Goal: Task Accomplishment & Management: Use online tool/utility

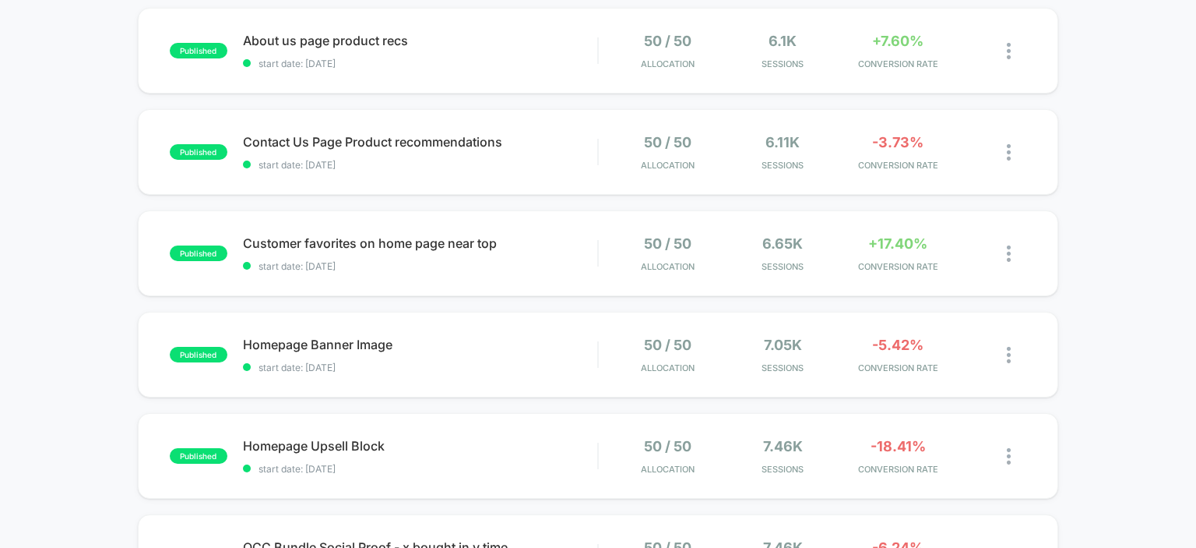
scroll to position [146, 0]
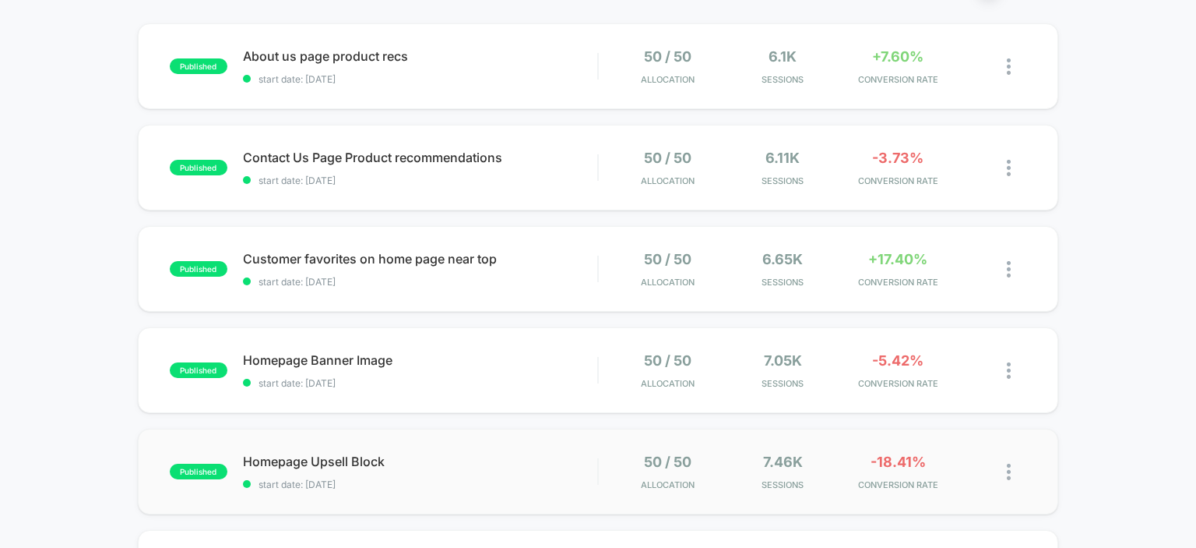
click at [288, 456] on span "Homepage Upsell Block" at bounding box center [420, 461] width 355 height 16
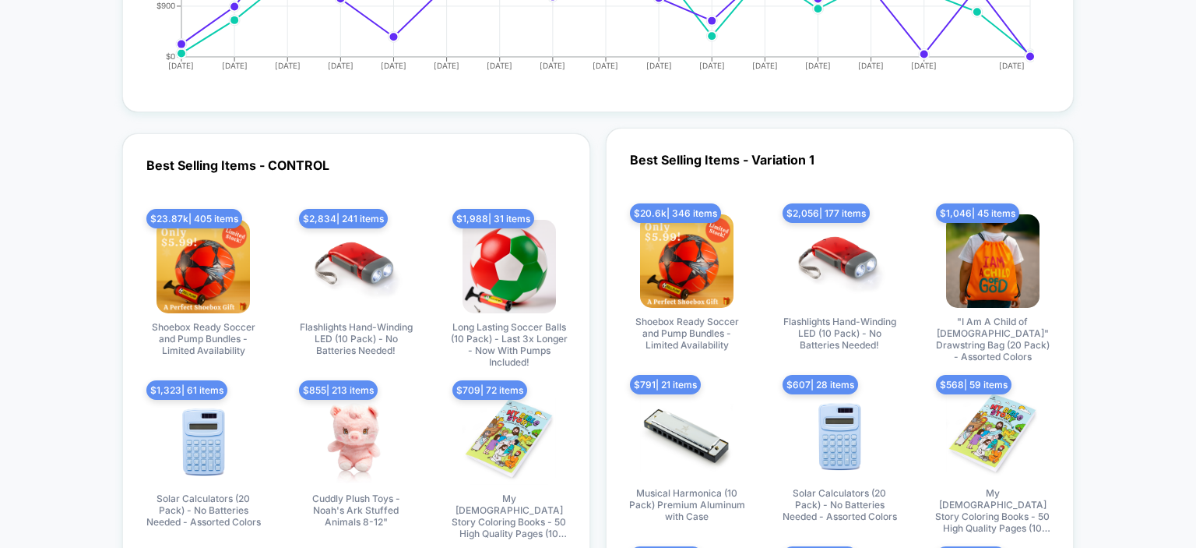
scroll to position [2171, 0]
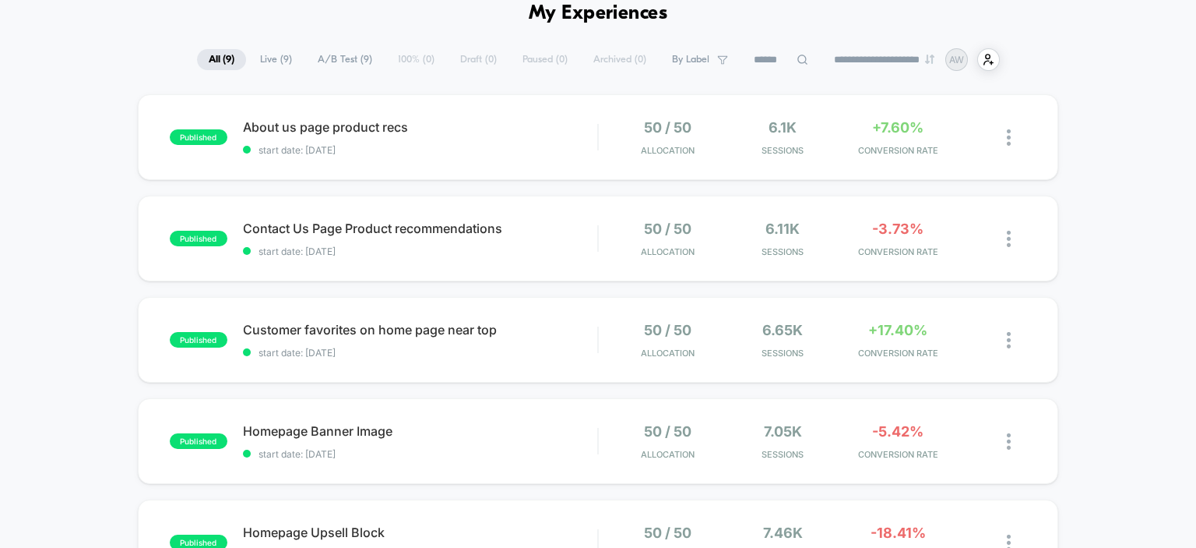
scroll to position [76, 0]
click at [325, 333] on span "Customer favorites on home page near top Click to edit experience details" at bounding box center [420, 329] width 355 height 16
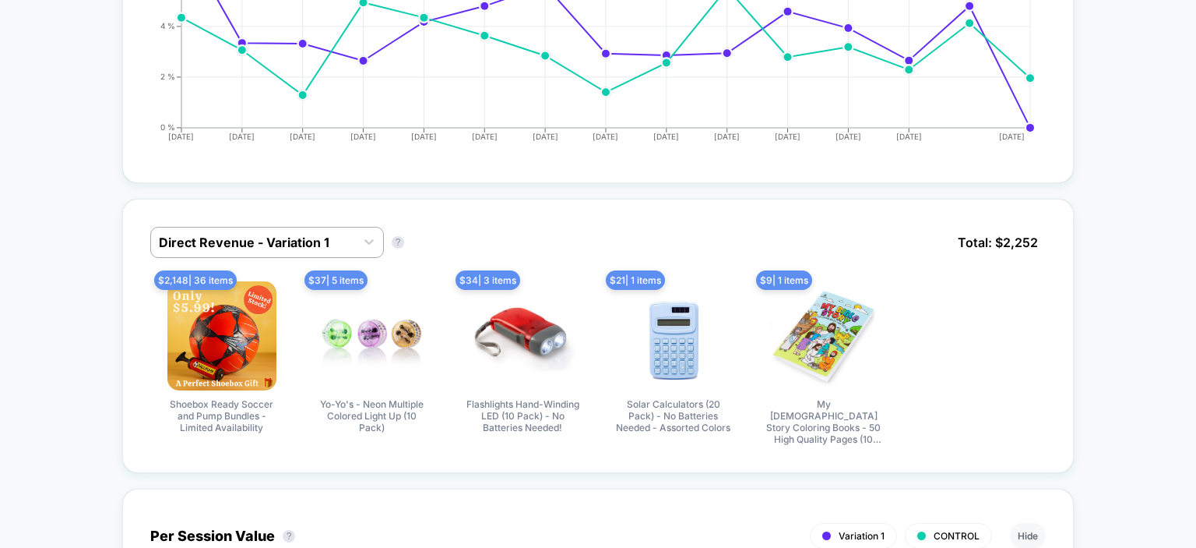
scroll to position [991, 0]
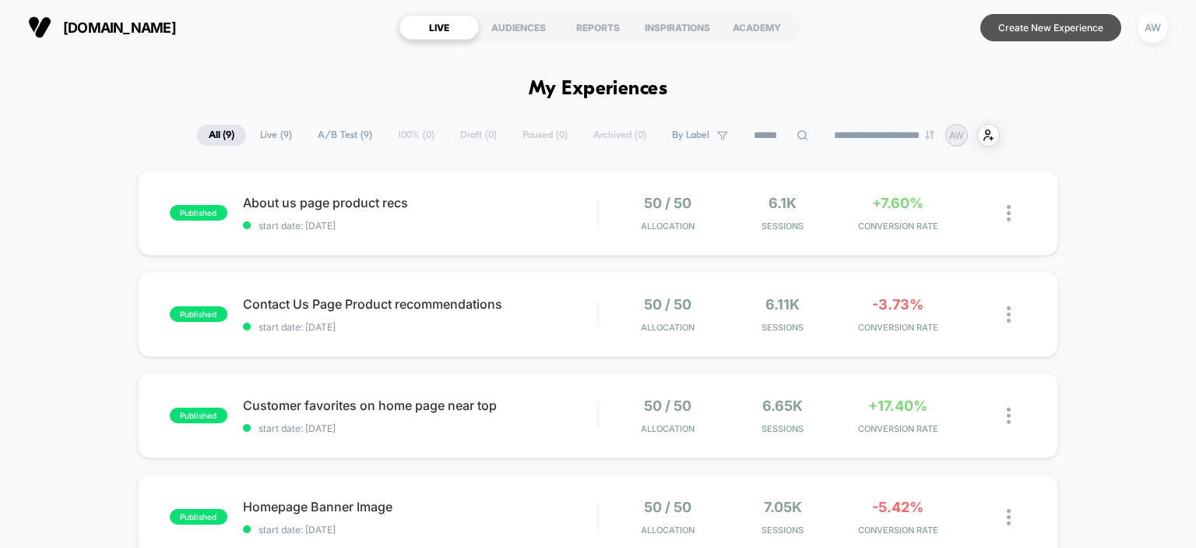
click at [1063, 35] on button "Create New Experience" at bounding box center [1051, 27] width 141 height 27
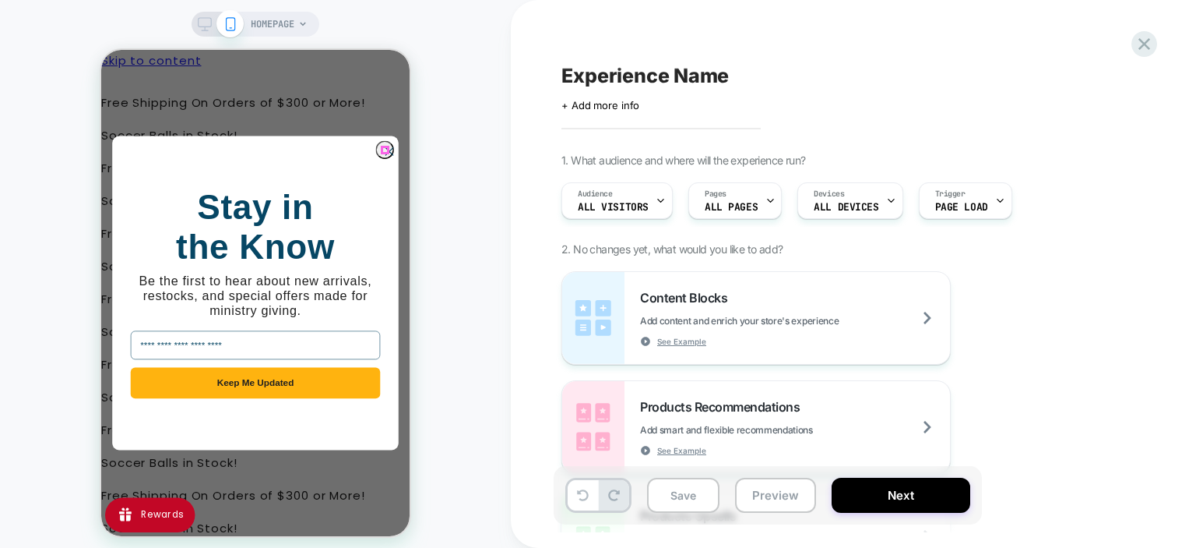
click at [387, 148] on icon "Close dialog" at bounding box center [389, 151] width 7 height 7
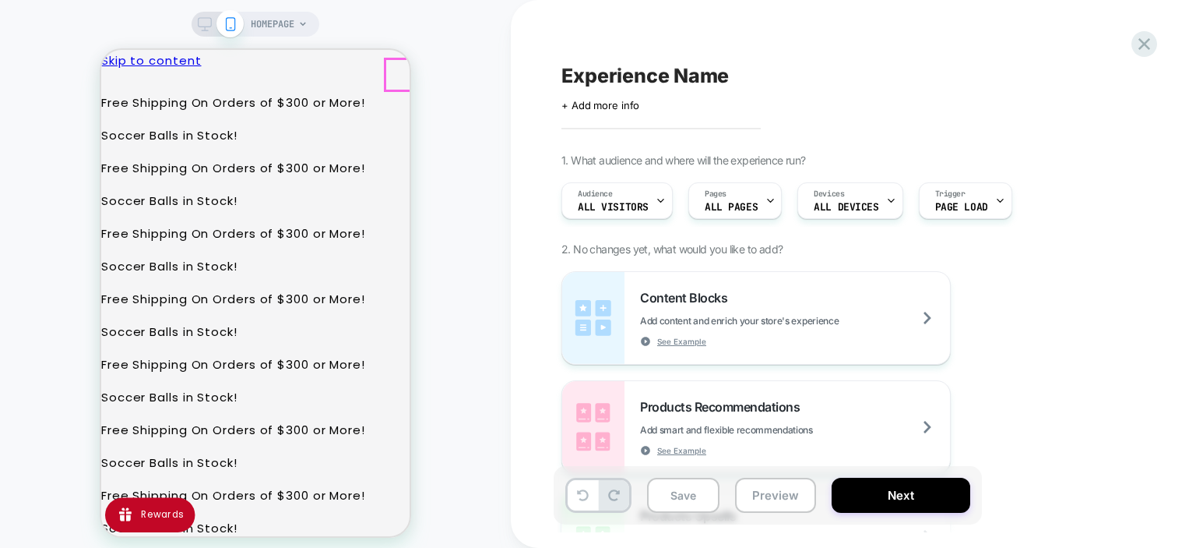
drag, startPoint x: 392, startPoint y: 97, endPoint x: 392, endPoint y: 83, distance: 14.0
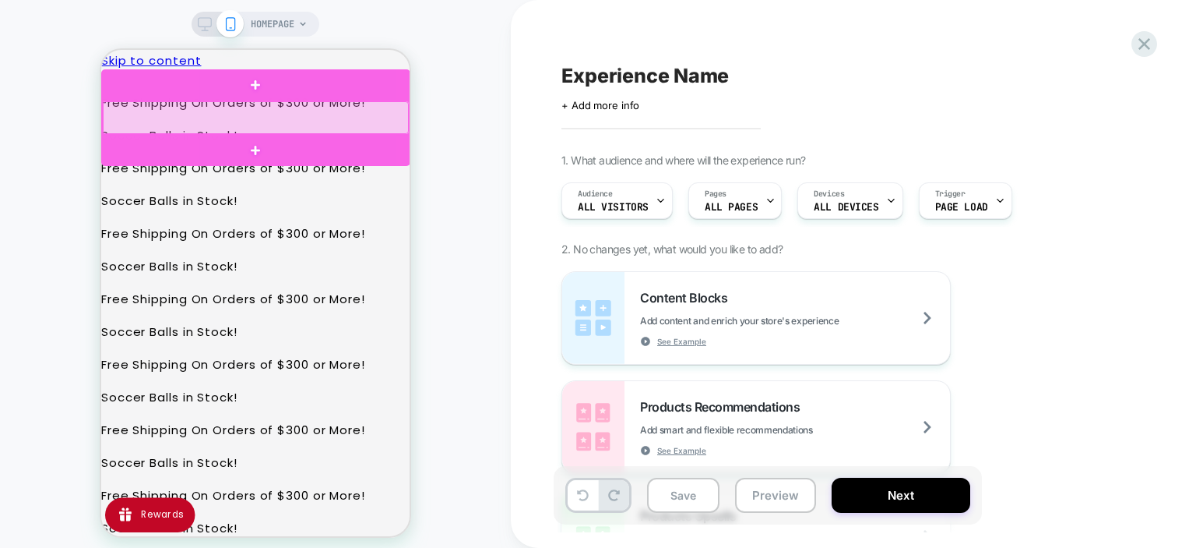
click at [362, 115] on div at bounding box center [256, 117] width 306 height 33
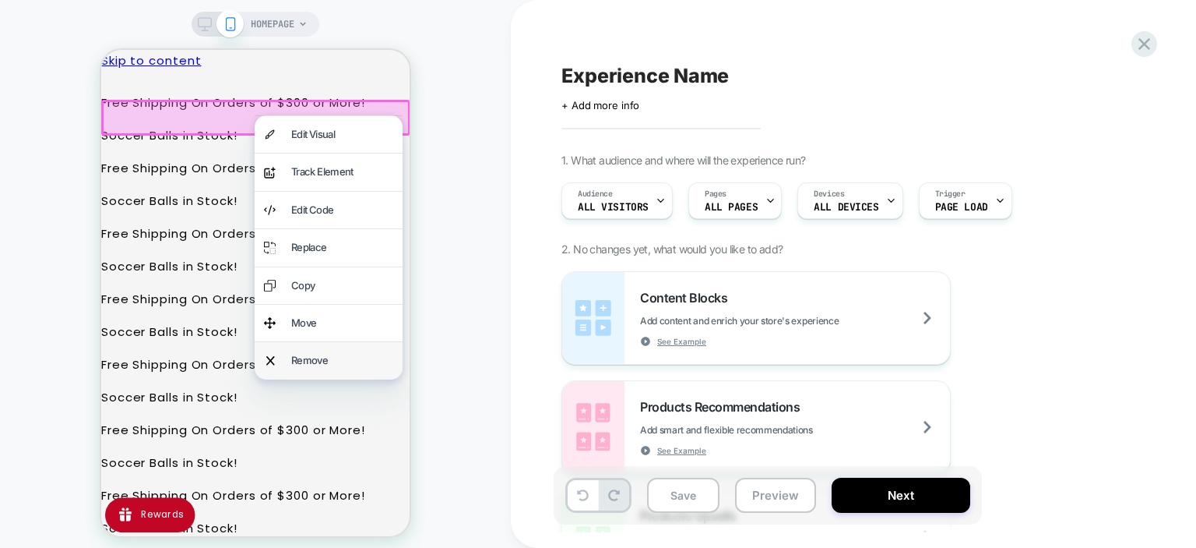
click at [302, 354] on div "Remove" at bounding box center [342, 360] width 102 height 18
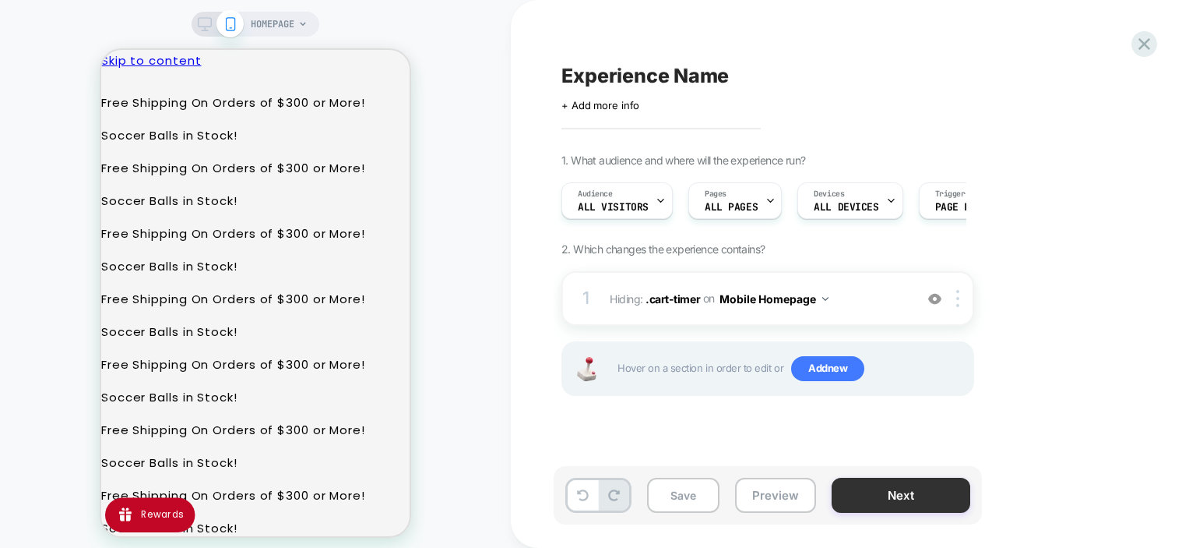
click at [926, 494] on button "Next" at bounding box center [901, 494] width 139 height 35
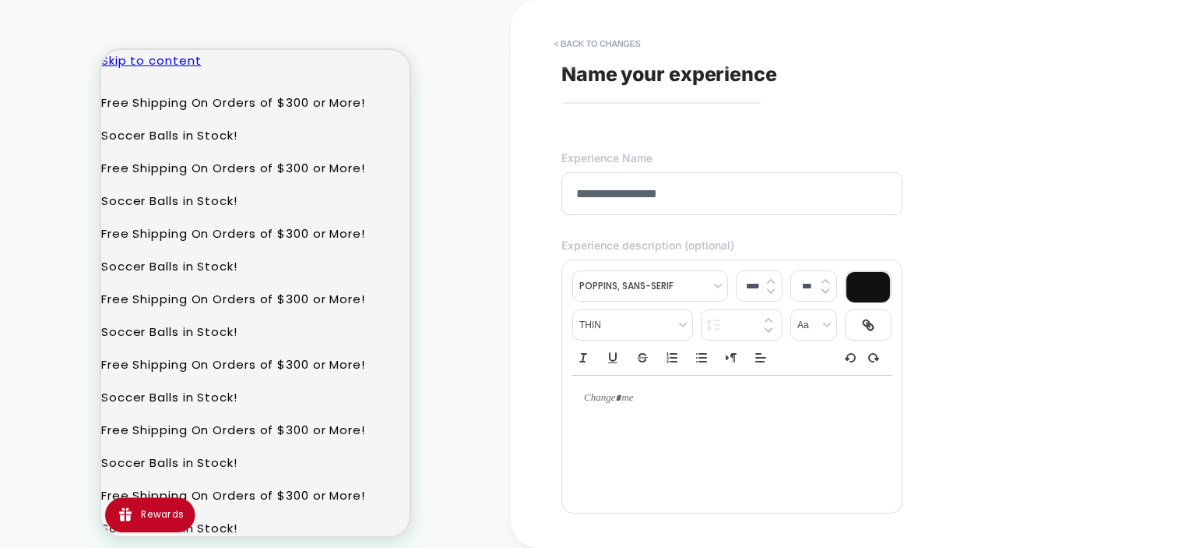
scroll to position [443, 0]
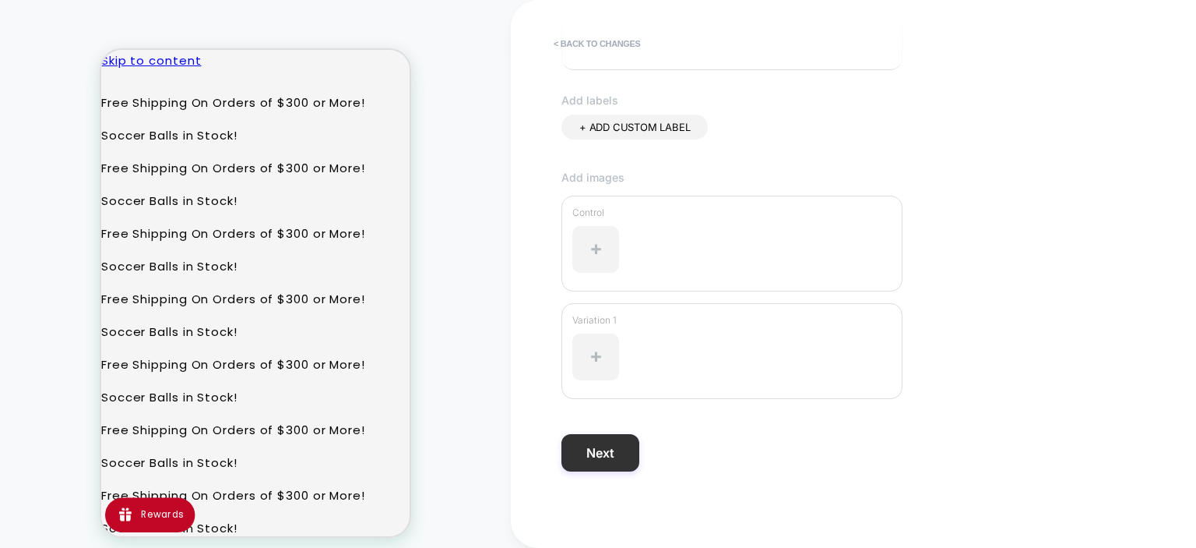
type input "**********"
click at [604, 442] on button "Next" at bounding box center [601, 452] width 78 height 37
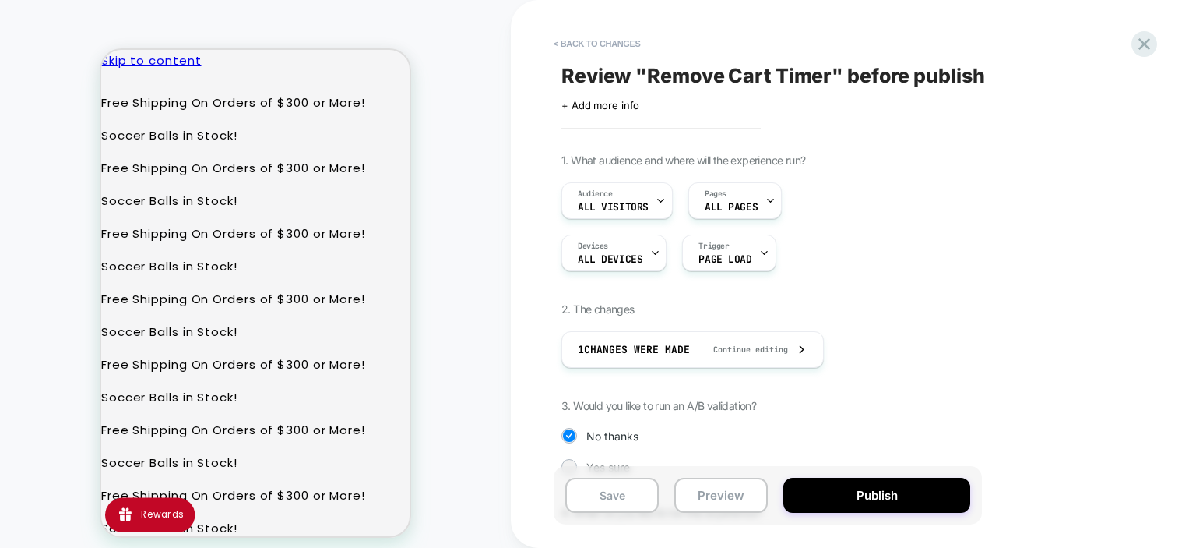
scroll to position [134, 0]
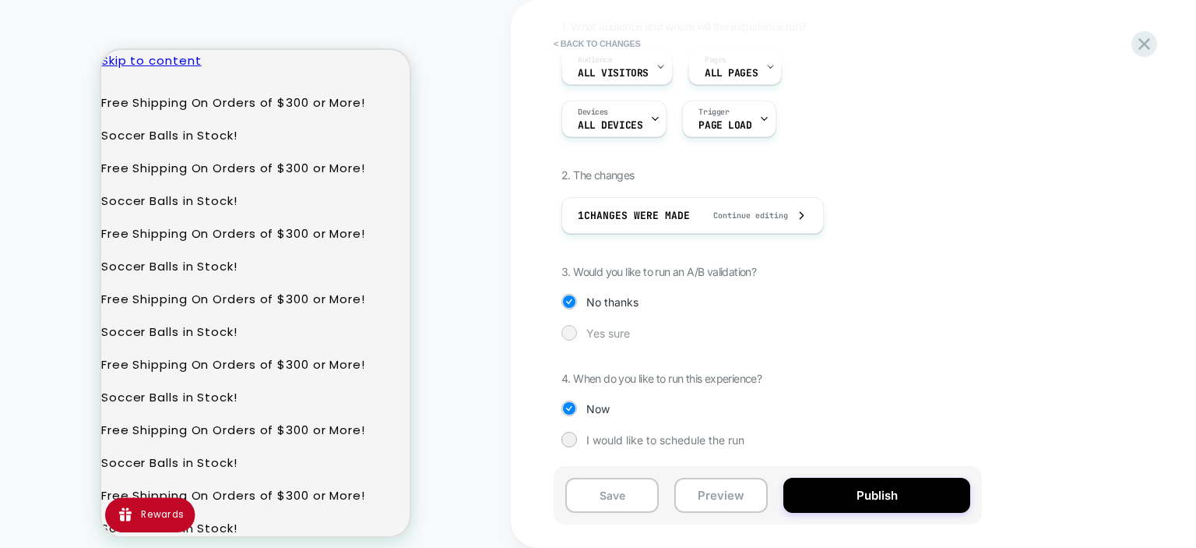
click at [604, 331] on span "Yes sure" at bounding box center [609, 332] width 44 height 13
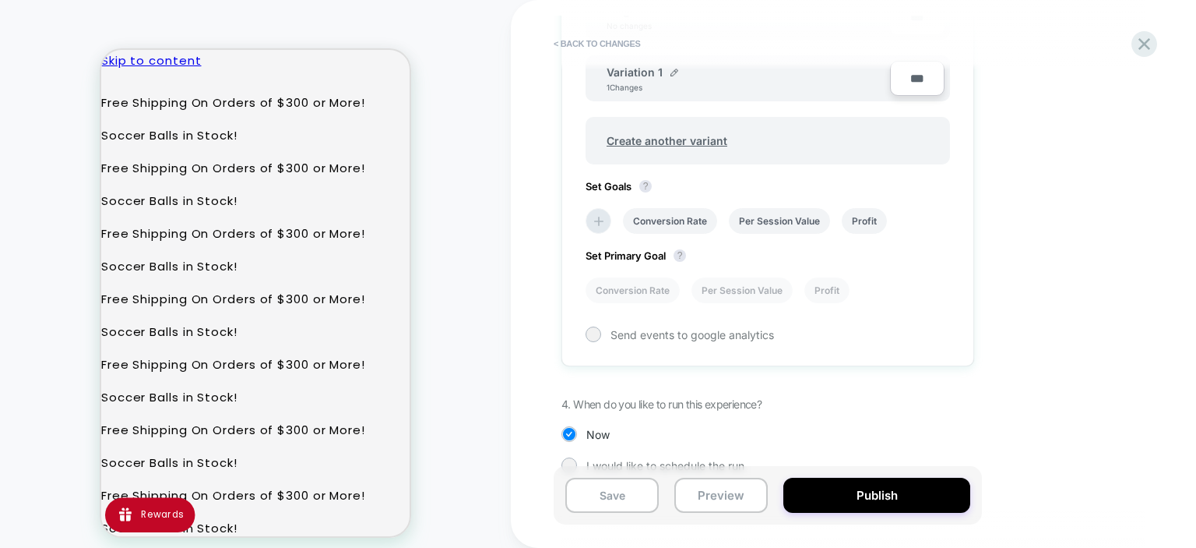
scroll to position [571, 0]
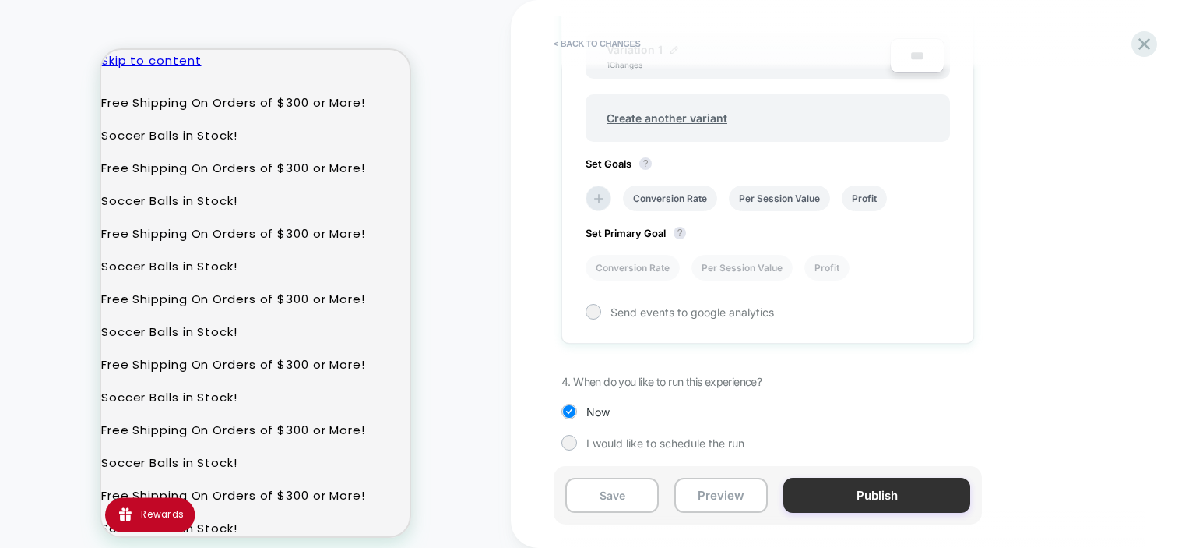
click at [833, 487] on button "Publish" at bounding box center [877, 494] width 187 height 35
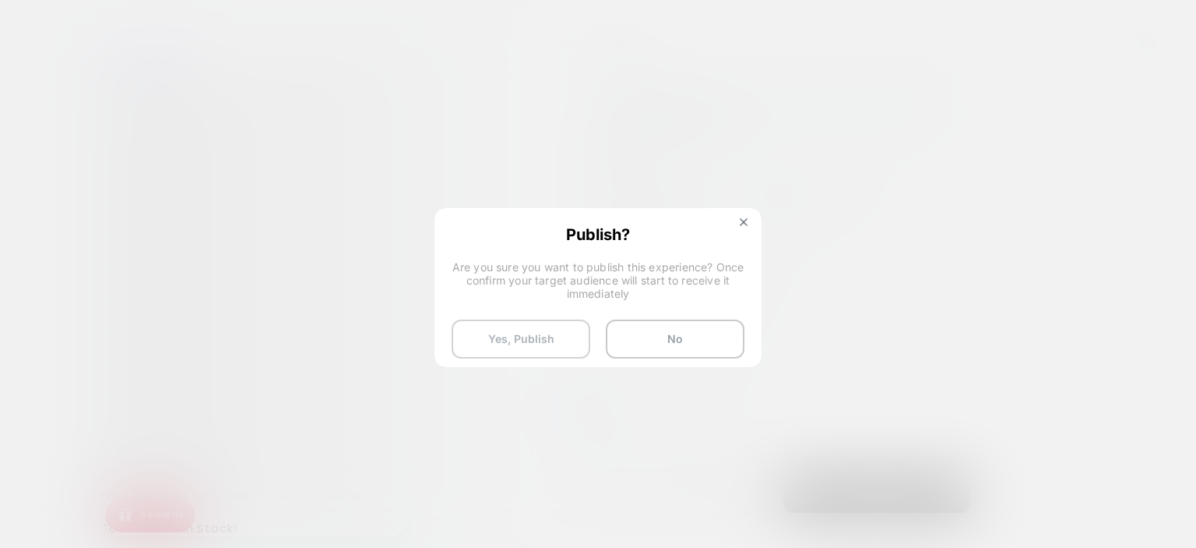
click at [526, 339] on button "Yes, Publish" at bounding box center [521, 338] width 139 height 39
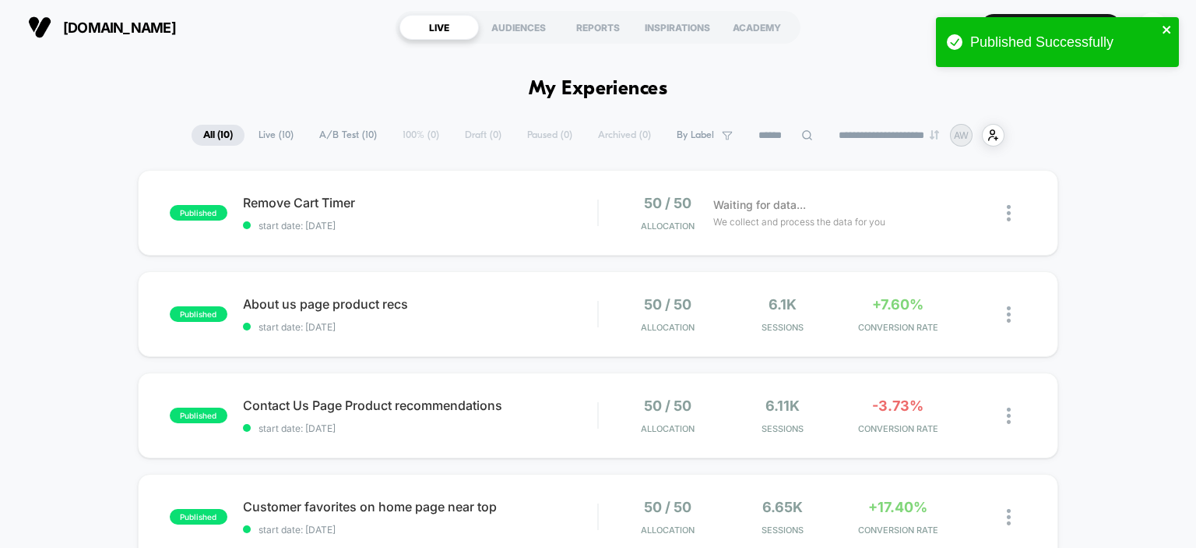
click at [1168, 33] on icon "close" at bounding box center [1167, 29] width 11 height 12
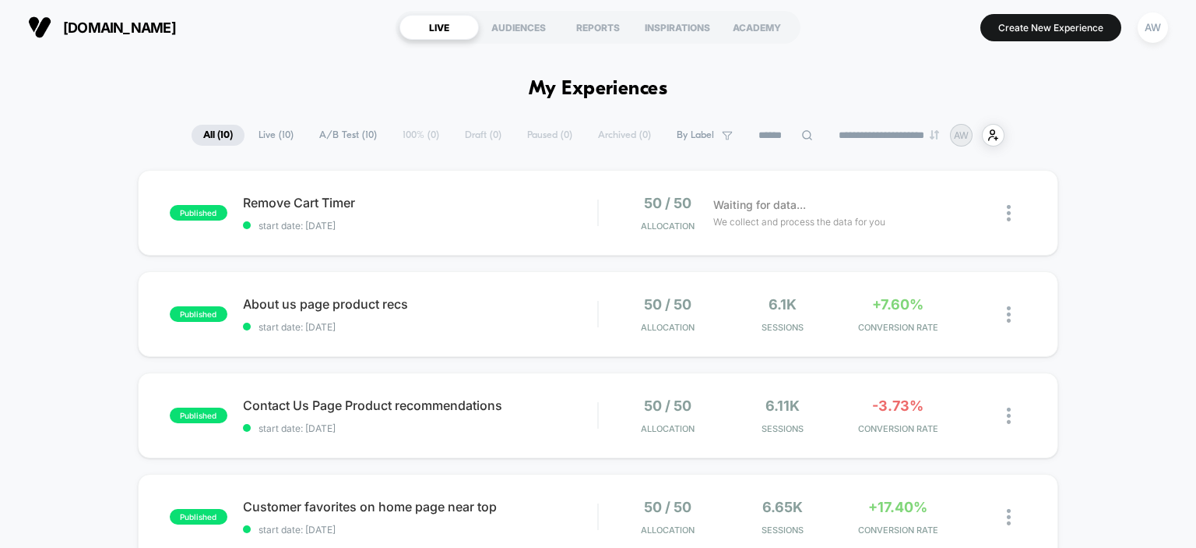
click at [1059, 24] on div "**********" at bounding box center [598, 274] width 1196 height 548
click at [1066, 37] on button "Create New Experience" at bounding box center [1051, 27] width 141 height 27
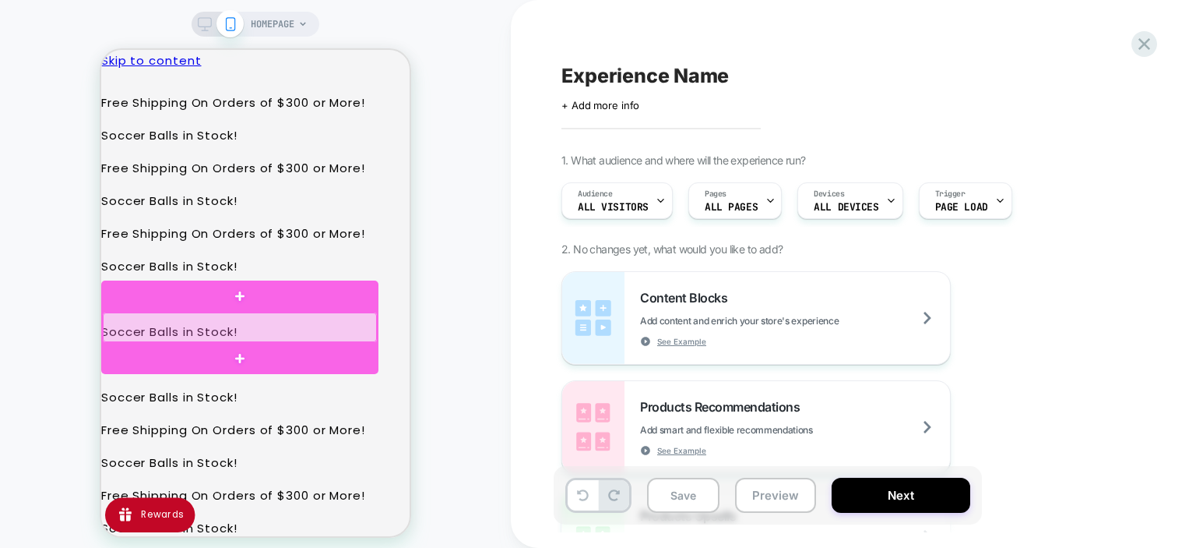
click at [138, 331] on div at bounding box center [240, 326] width 274 height 29
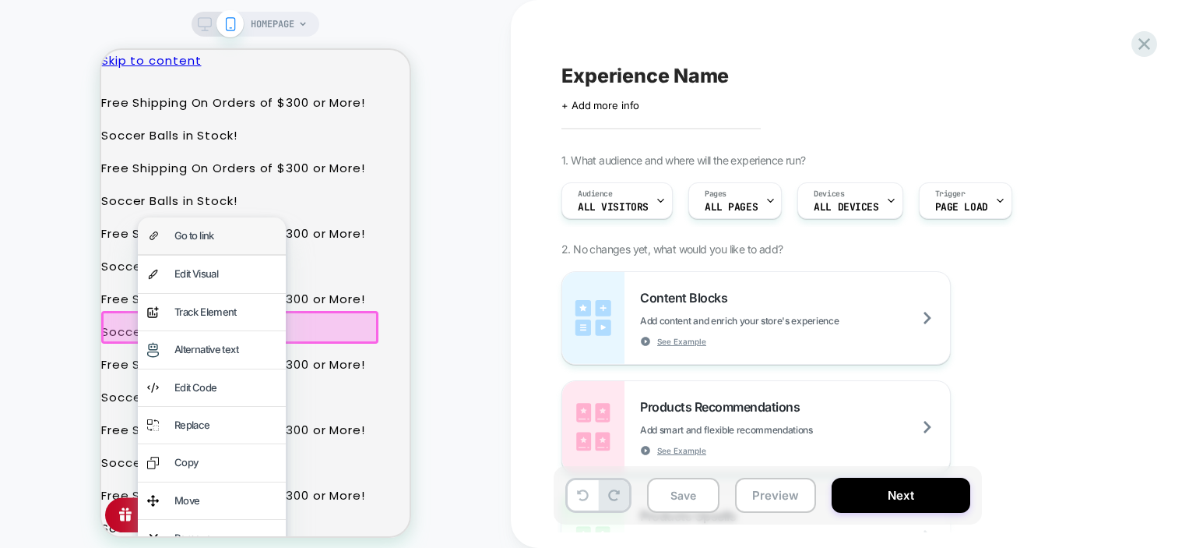
click at [217, 248] on div "Go to link" at bounding box center [212, 235] width 148 height 37
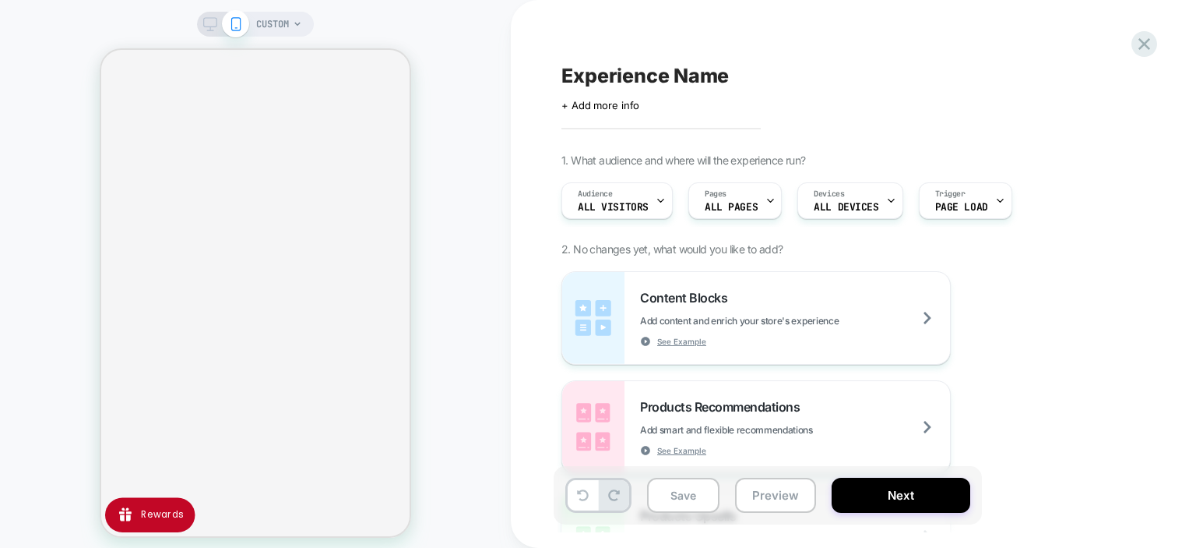
scroll to position [2763, 0]
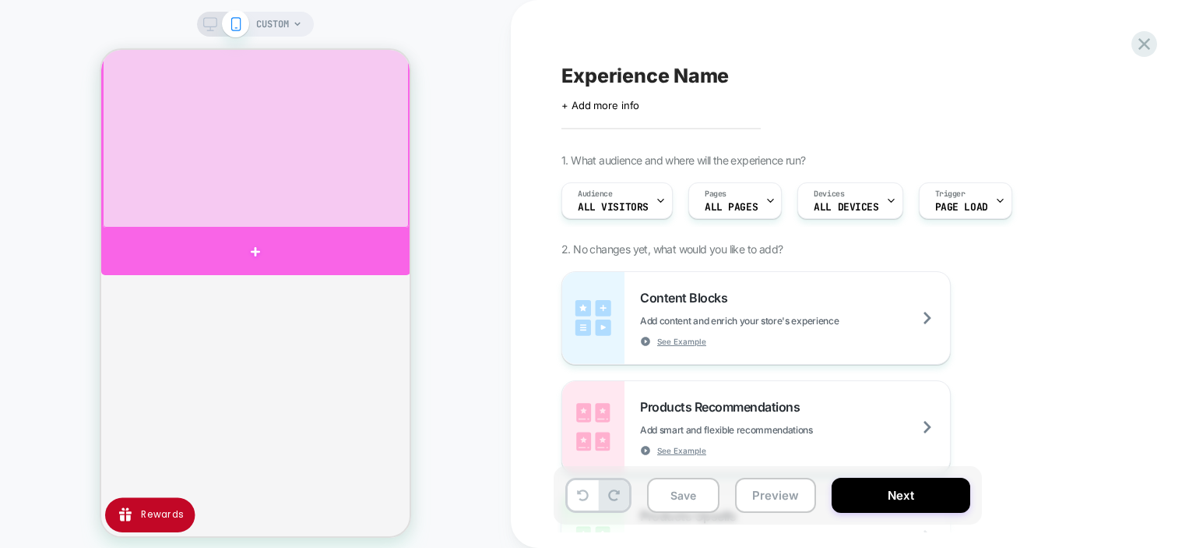
click at [293, 243] on div at bounding box center [255, 252] width 309 height 46
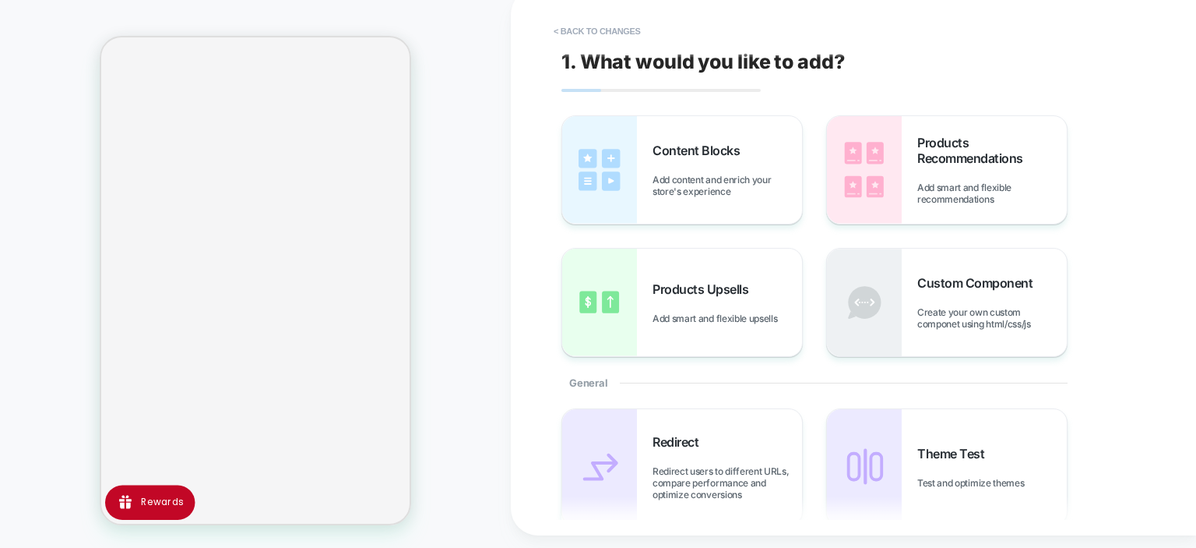
scroll to position [2717, 0]
click at [993, 176] on div "Products Recommendations Add smart and flexible recommendations" at bounding box center [993, 170] width 150 height 70
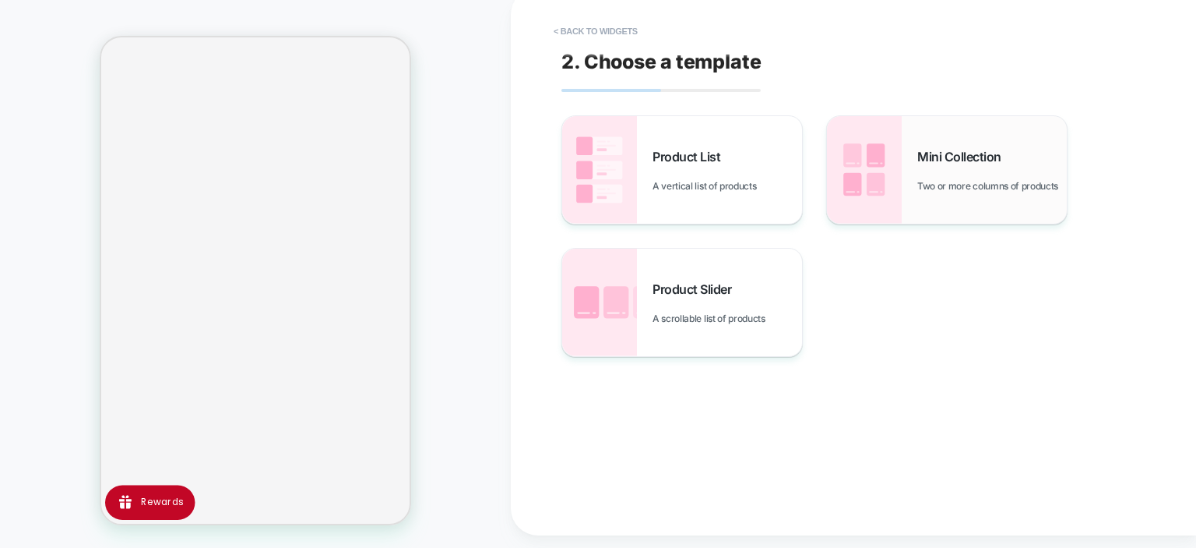
scroll to position [3356, 0]
click at [978, 153] on span "Mini Collection" at bounding box center [964, 157] width 92 height 16
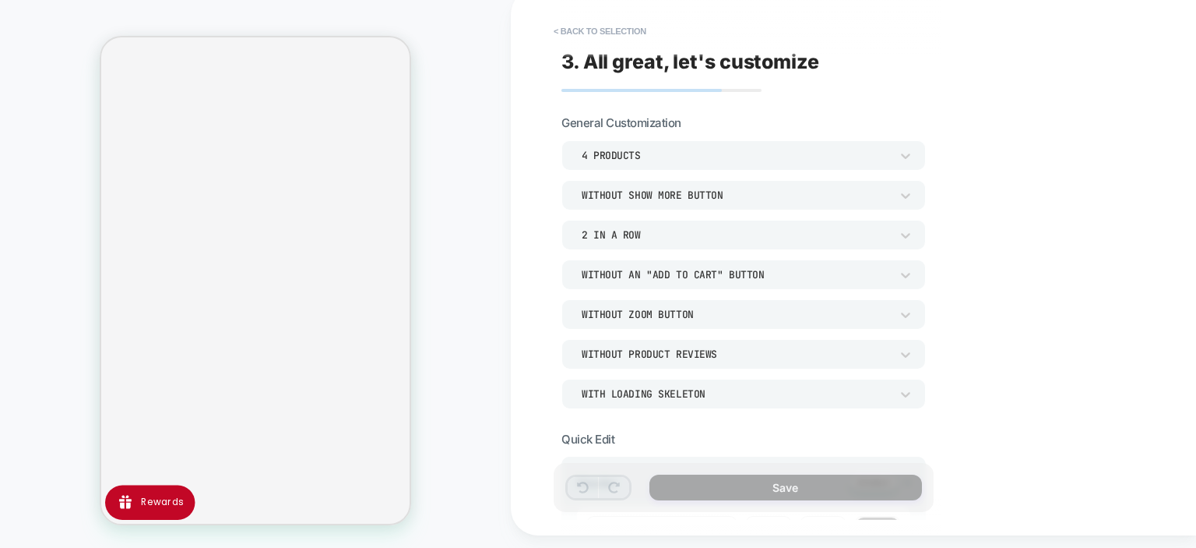
scroll to position [3016, 0]
click at [770, 149] on div "4 Products" at bounding box center [736, 155] width 308 height 13
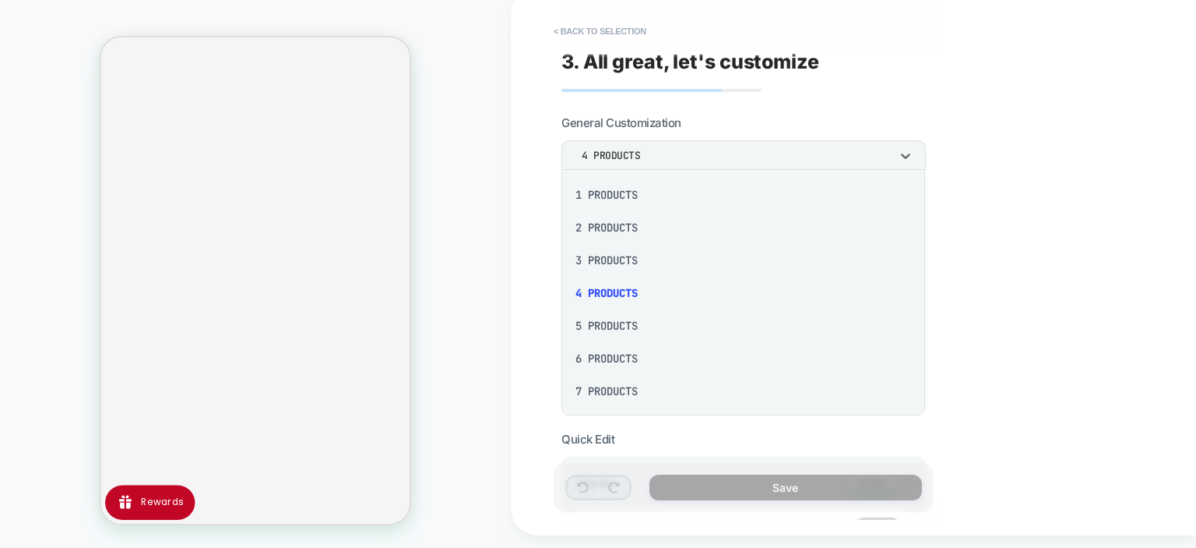
scroll to position [137, 0]
click at [615, 291] on div "8 Products" at bounding box center [743, 286] width 351 height 33
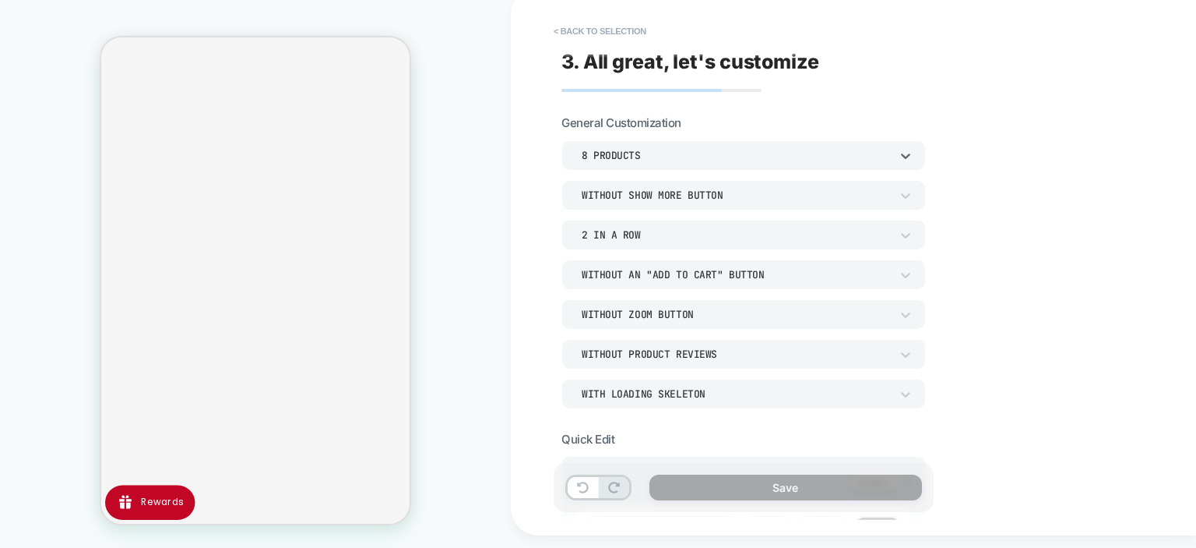
scroll to position [3594, 0]
click at [684, 153] on div "8 Products" at bounding box center [736, 155] width 308 height 13
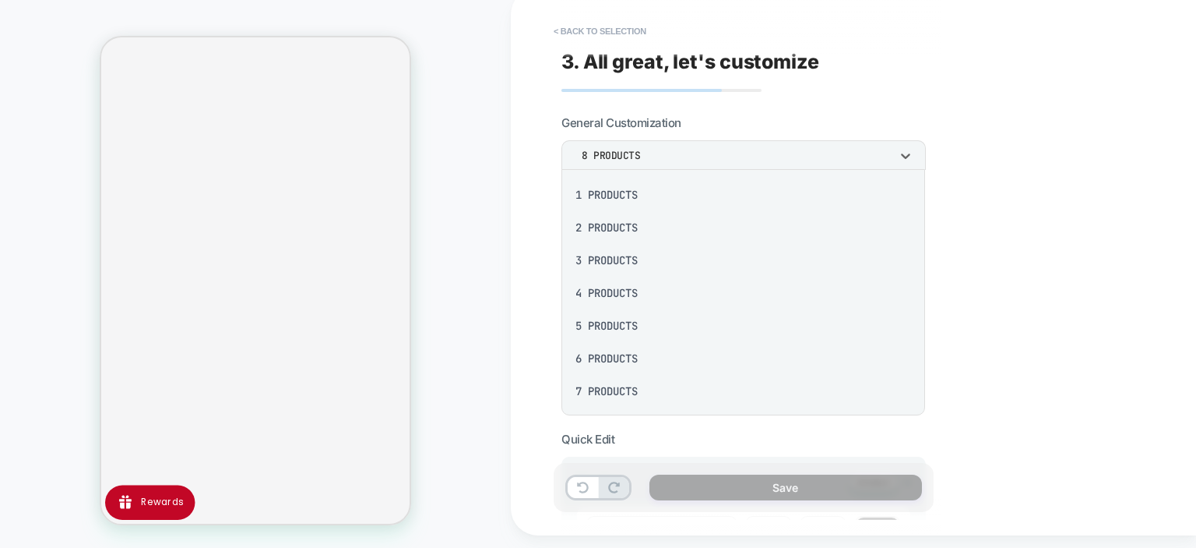
scroll to position [44, 0]
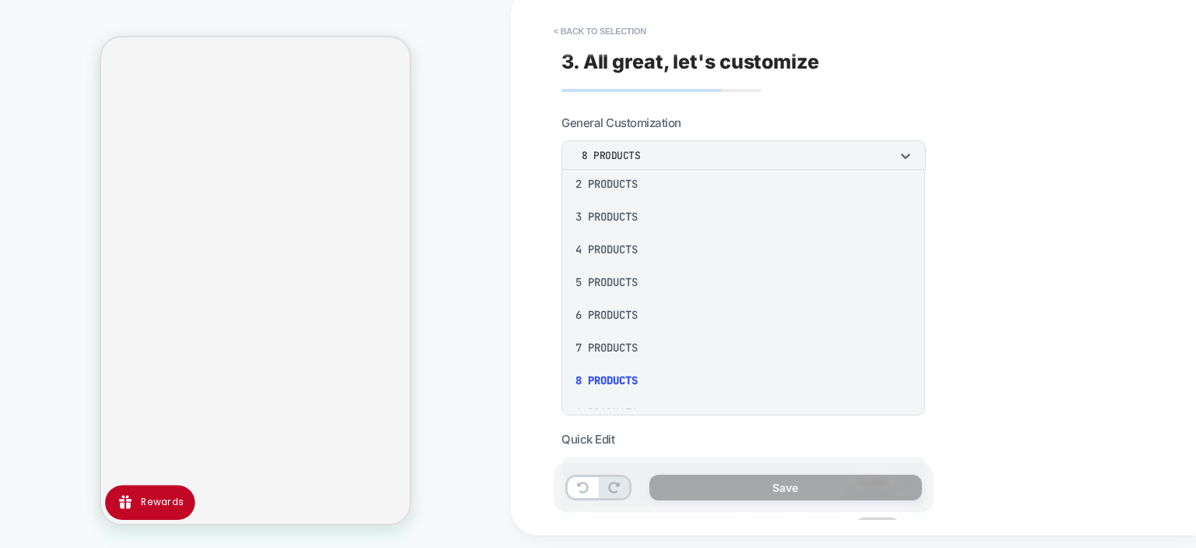
click at [684, 153] on div at bounding box center [598, 274] width 1196 height 548
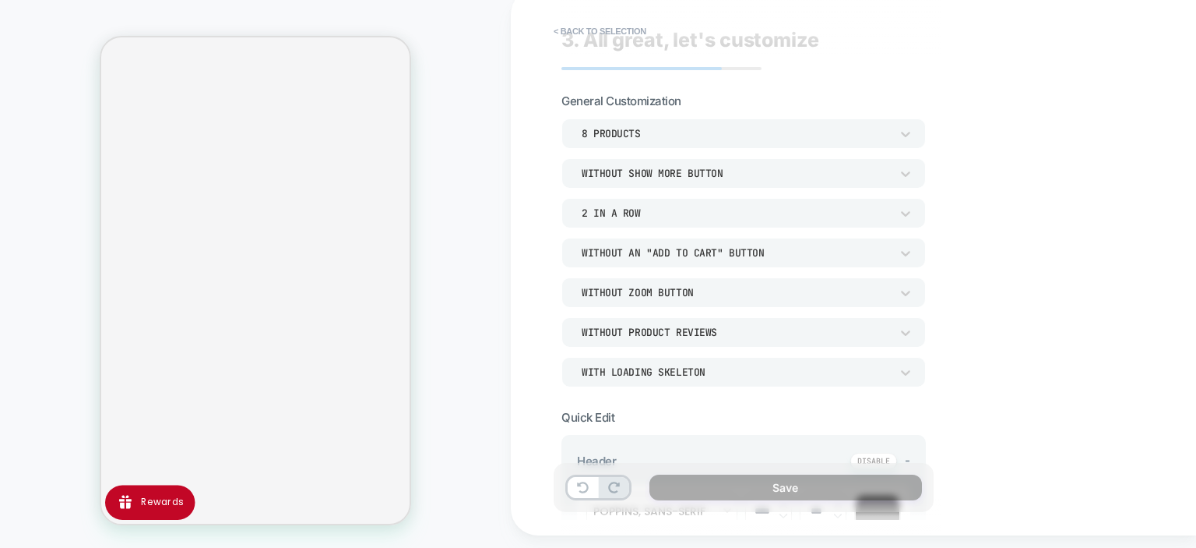
scroll to position [23, 0]
click at [908, 208] on icon at bounding box center [906, 212] width 16 height 16
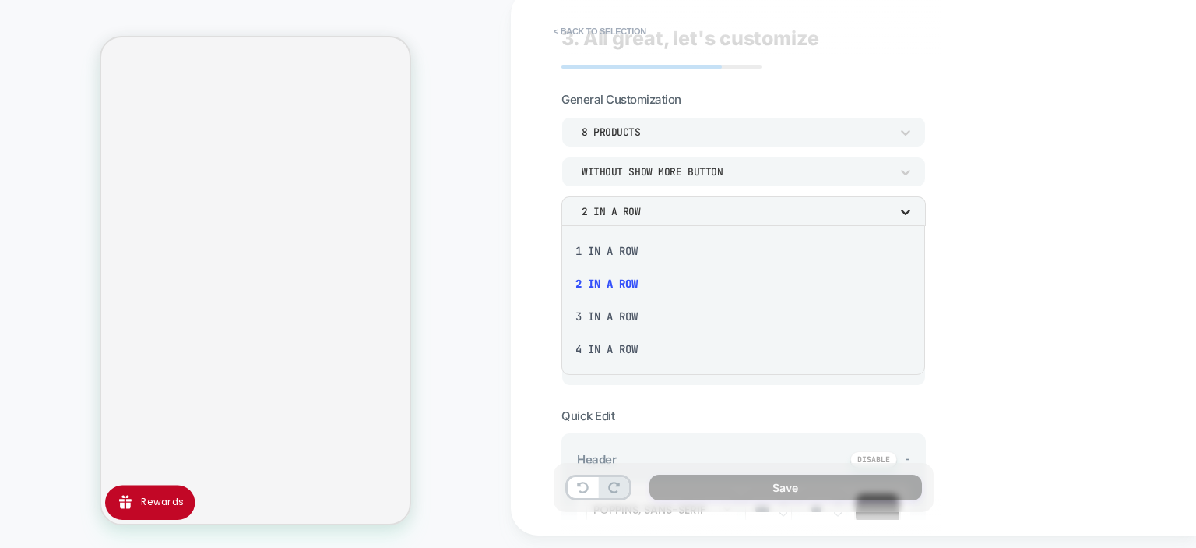
scroll to position [12, 0]
click at [906, 209] on div at bounding box center [598, 274] width 1196 height 548
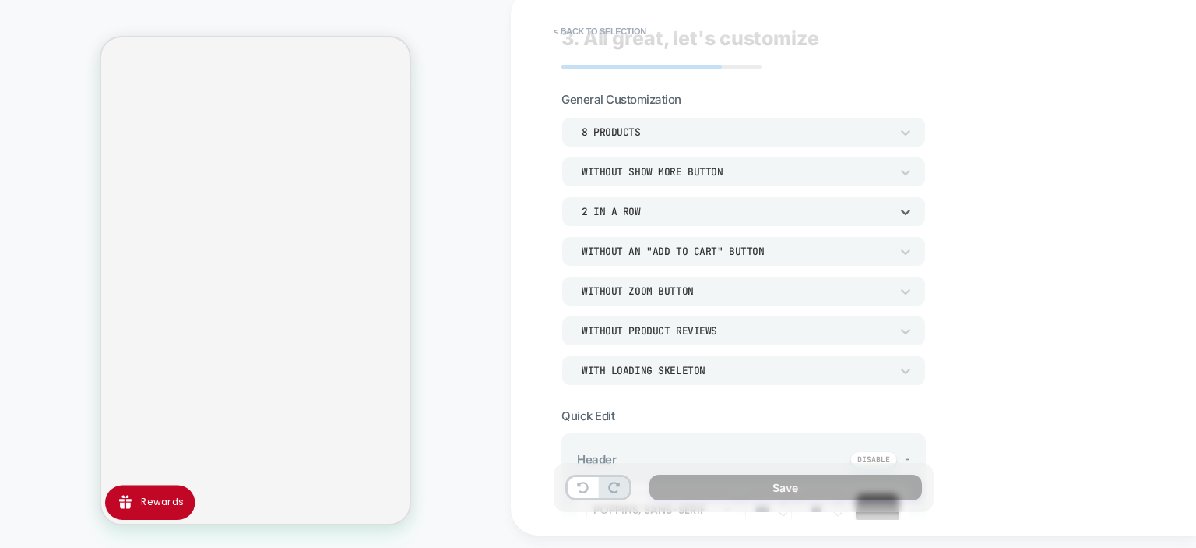
click at [906, 209] on icon at bounding box center [906, 212] width 16 height 16
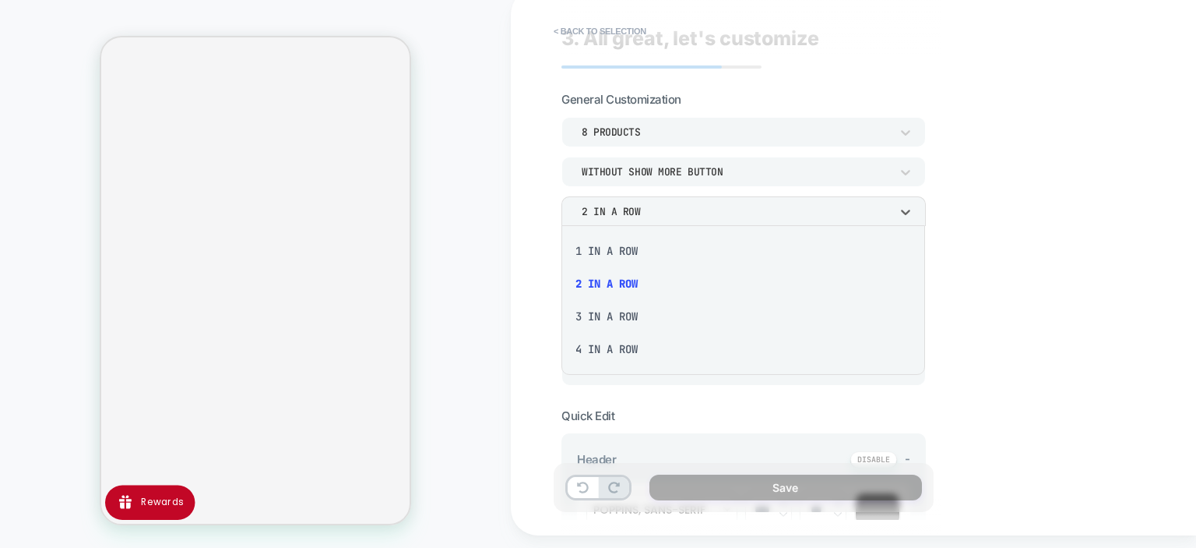
click at [627, 351] on div "4 In a Row" at bounding box center [743, 349] width 351 height 33
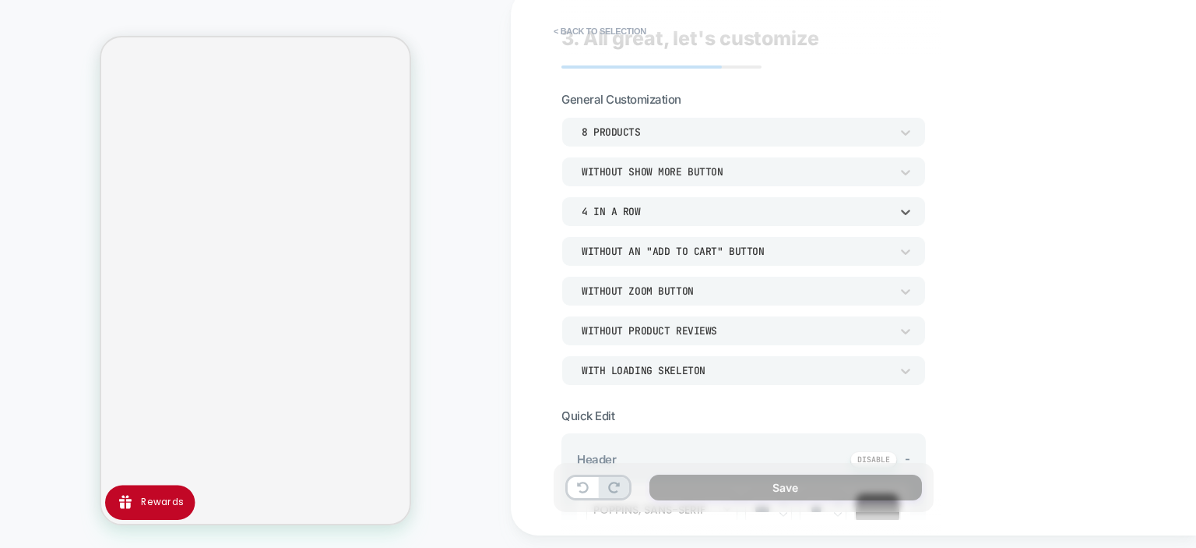
scroll to position [0, 0]
click at [722, 132] on div "8 Products" at bounding box center [736, 131] width 308 height 13
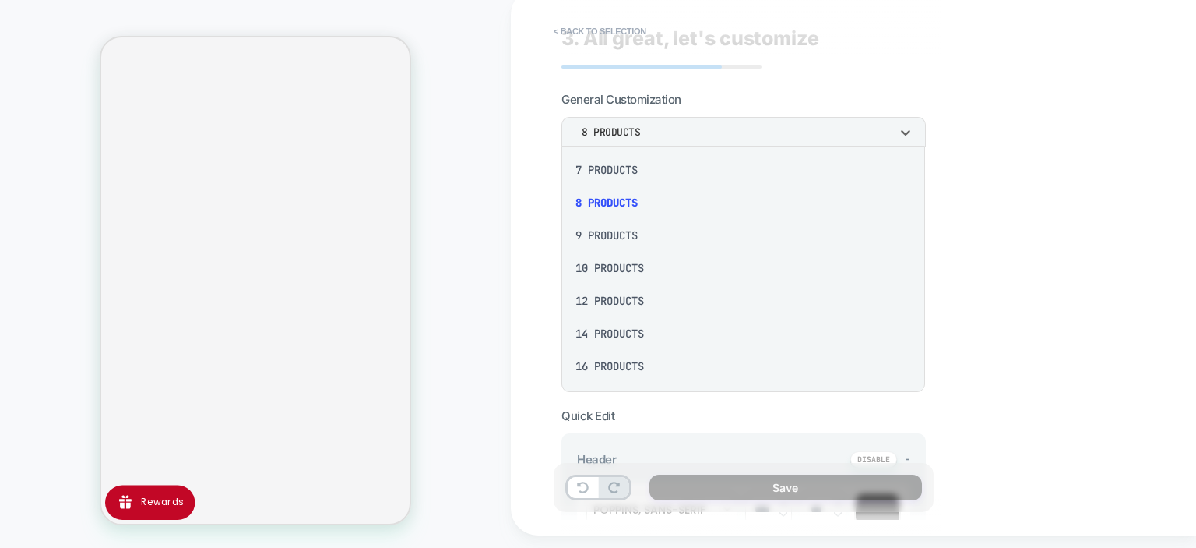
click at [624, 367] on div "16 Products" at bounding box center [743, 366] width 351 height 33
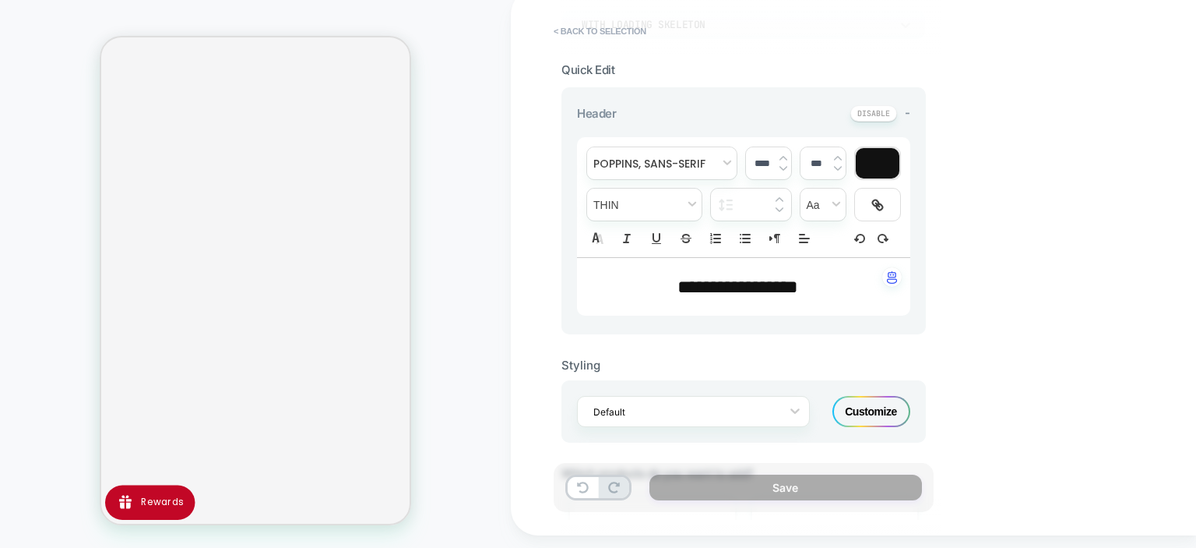
scroll to position [370, 0]
drag, startPoint x: 826, startPoint y: 291, endPoint x: 614, endPoint y: 297, distance: 211.9
click at [614, 297] on p "**********" at bounding box center [738, 286] width 291 height 26
type input "****"
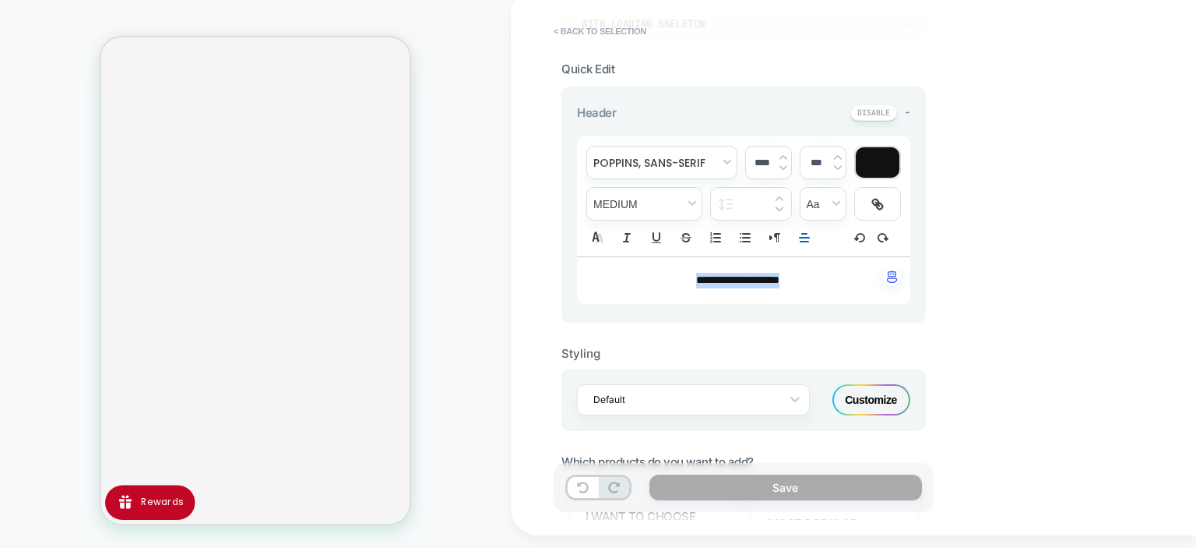
drag, startPoint x: 802, startPoint y: 273, endPoint x: 631, endPoint y: 280, distance: 170.7
click at [631, 280] on p "**********" at bounding box center [738, 281] width 291 height 16
click at [827, 200] on span "transform" at bounding box center [823, 204] width 45 height 32
click at [689, 213] on span "fontWeight" at bounding box center [644, 204] width 115 height 32
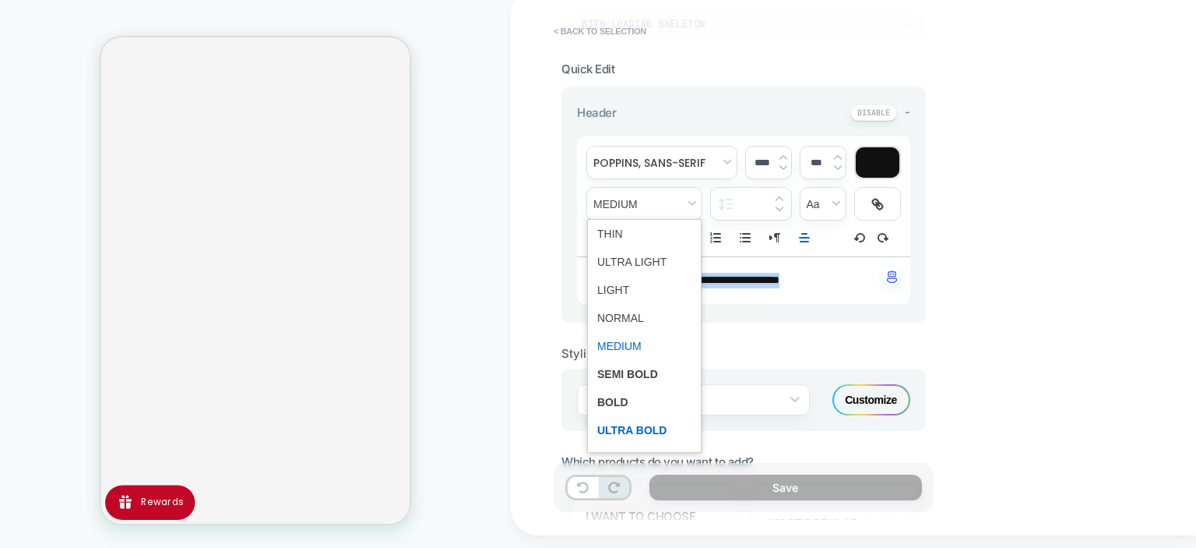
click at [649, 427] on span "fontWeight" at bounding box center [644, 430] width 94 height 28
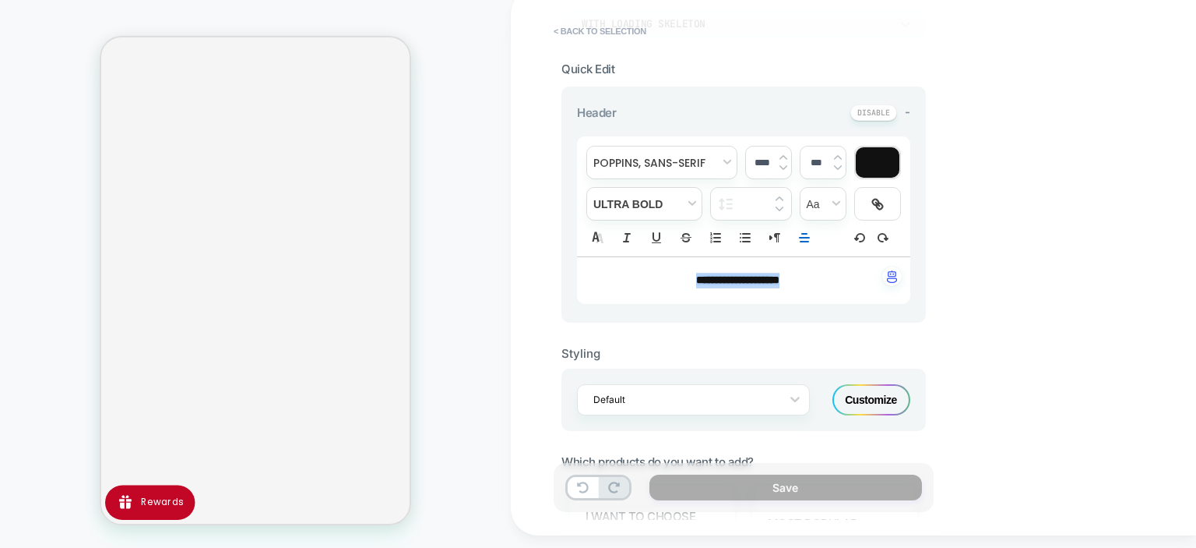
click at [782, 154] on img at bounding box center [784, 157] width 8 height 6
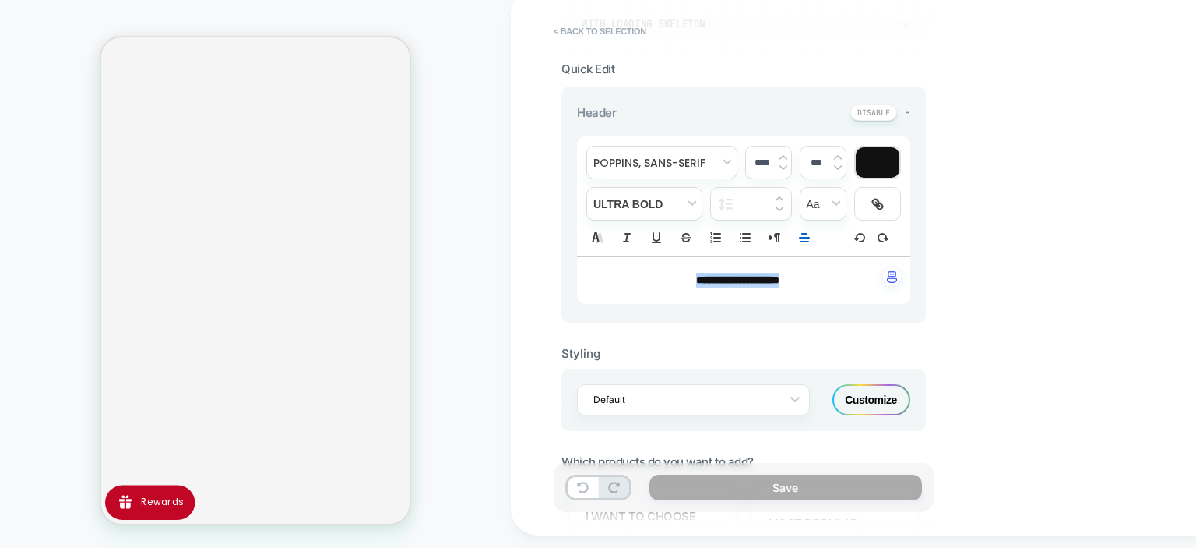
click at [782, 154] on img at bounding box center [784, 157] width 8 height 6
click at [985, 270] on div "**********" at bounding box center [853, 262] width 685 height 548
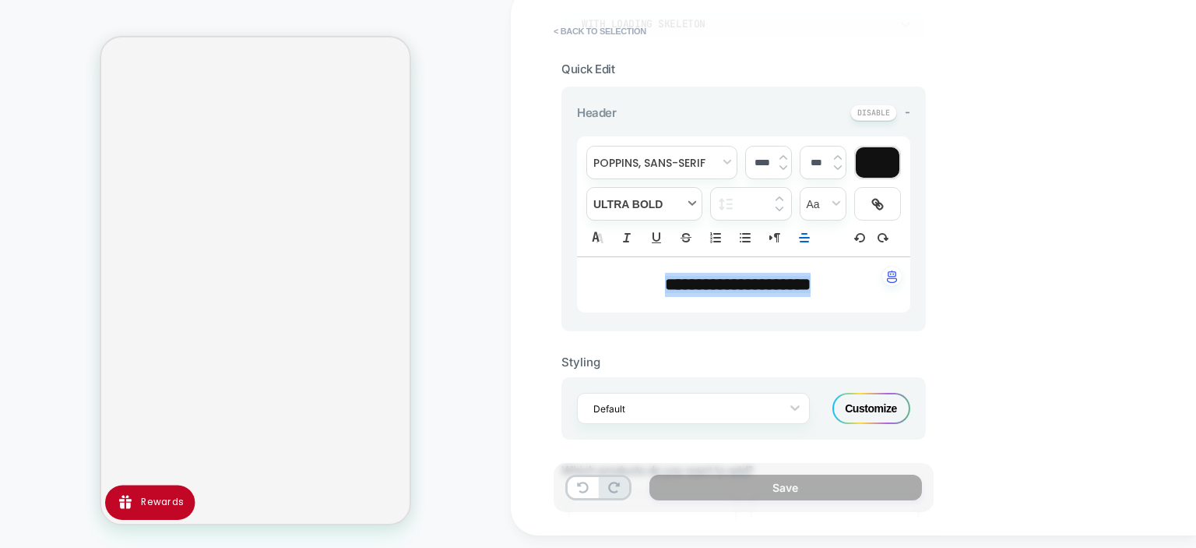
click at [689, 207] on span "fontWeight" at bounding box center [644, 204] width 115 height 32
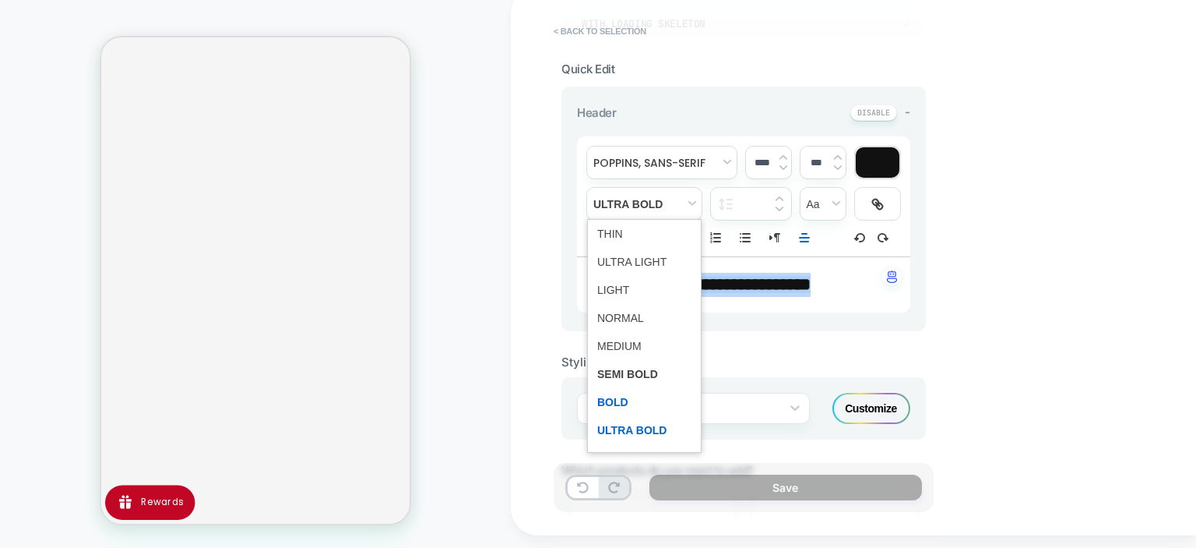
click at [612, 400] on span "fontWeight" at bounding box center [644, 402] width 94 height 28
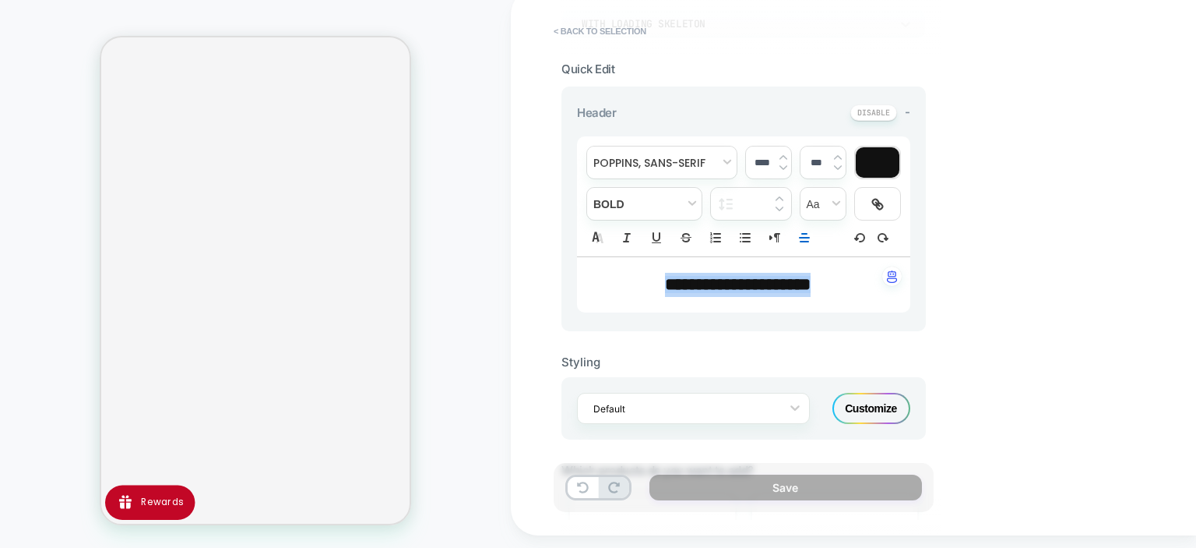
click at [786, 164] on img at bounding box center [784, 166] width 8 height 5
click at [786, 153] on div "****" at bounding box center [768, 162] width 45 height 32
click at [783, 154] on img at bounding box center [784, 157] width 8 height 6
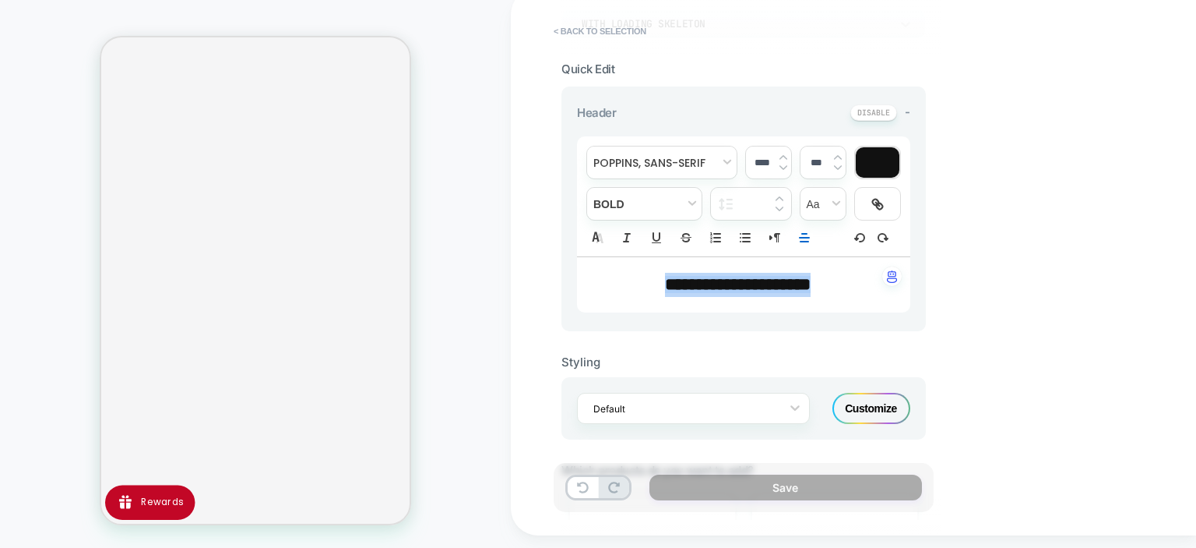
click at [783, 154] on img at bounding box center [784, 157] width 8 height 6
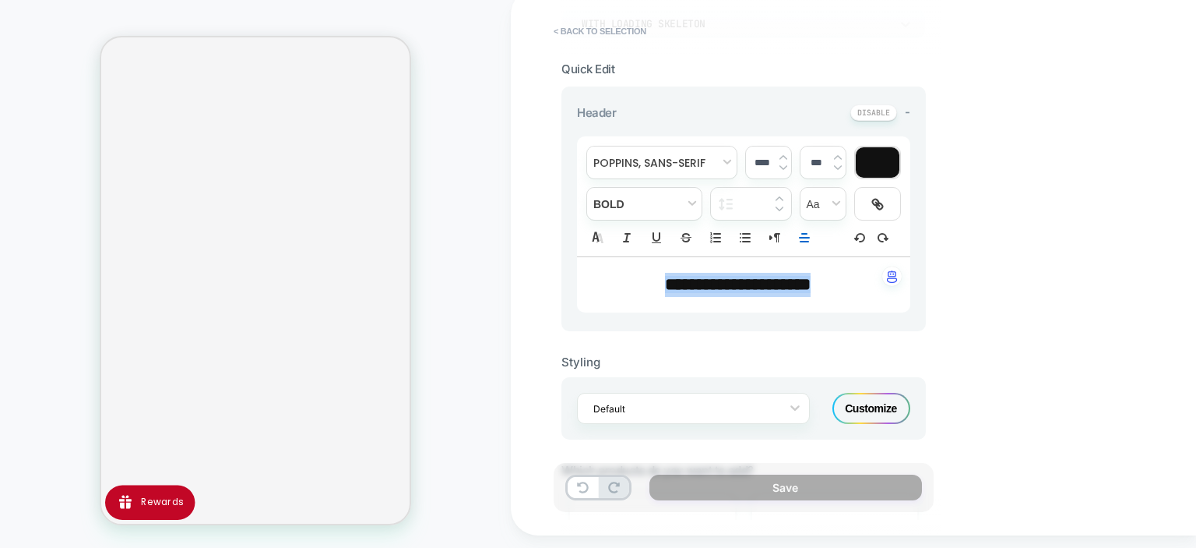
click at [783, 154] on img at bounding box center [784, 157] width 8 height 6
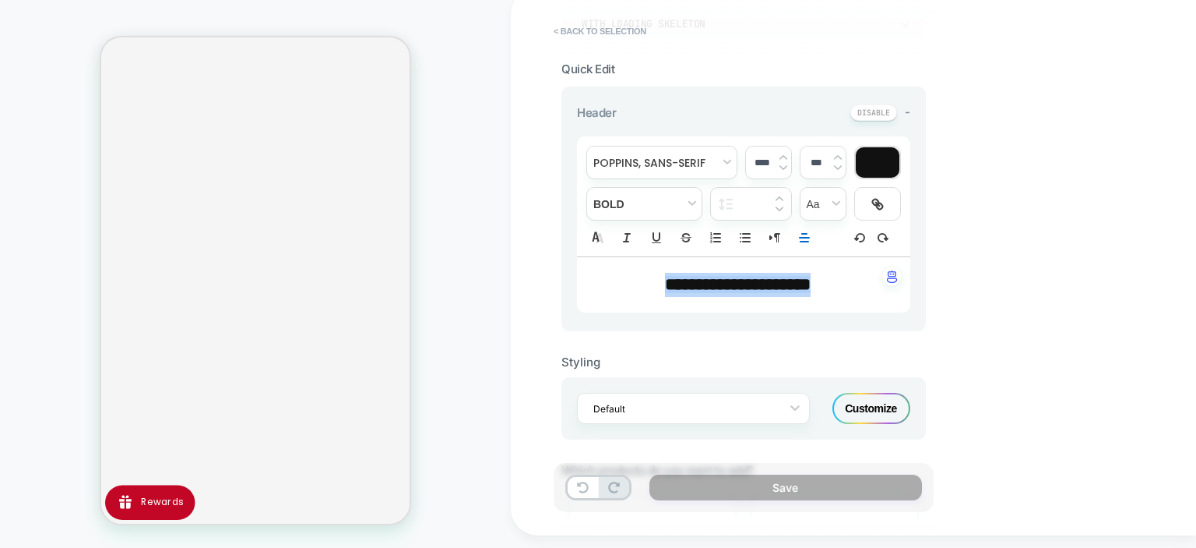
click at [783, 154] on img at bounding box center [784, 157] width 8 height 6
click at [972, 234] on div "**********" at bounding box center [853, 262] width 685 height 548
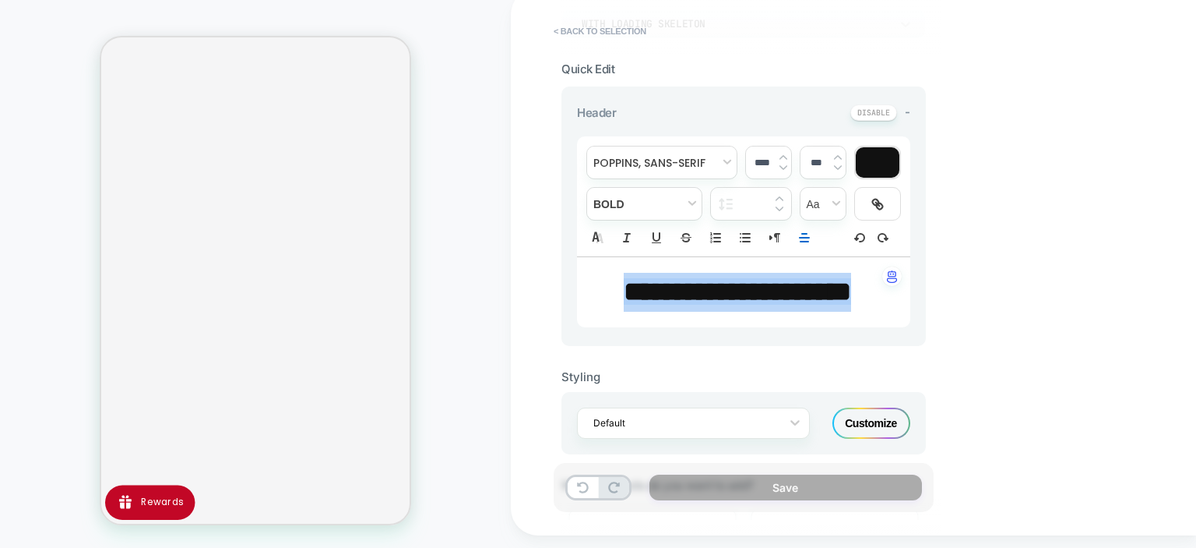
click at [782, 167] on img at bounding box center [784, 167] width 8 height 6
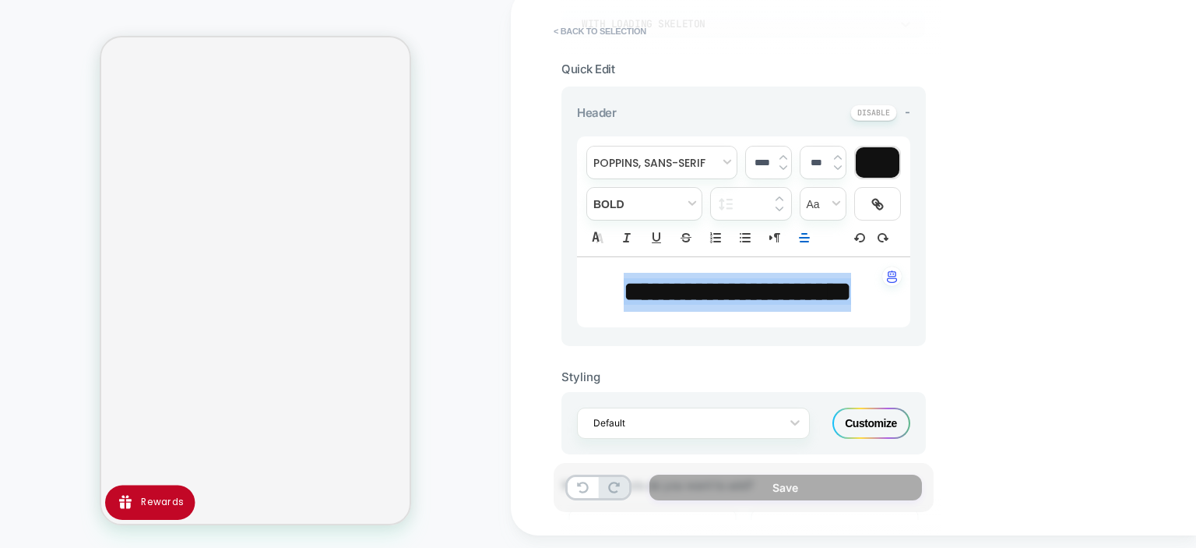
click at [782, 167] on img at bounding box center [784, 167] width 8 height 6
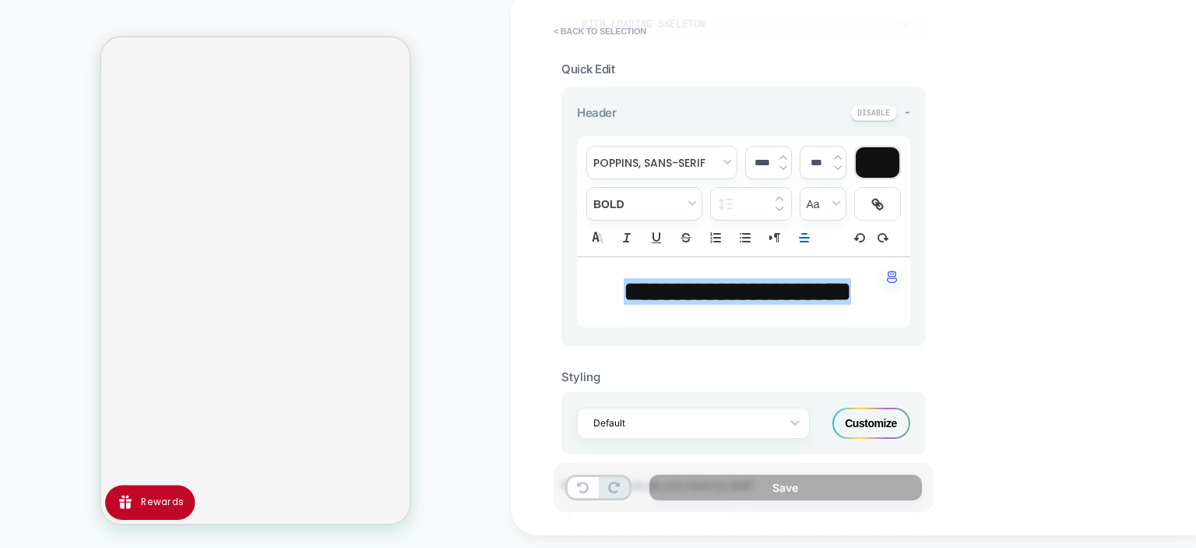
click at [1011, 238] on div "**********" at bounding box center [853, 262] width 685 height 548
type input "****"
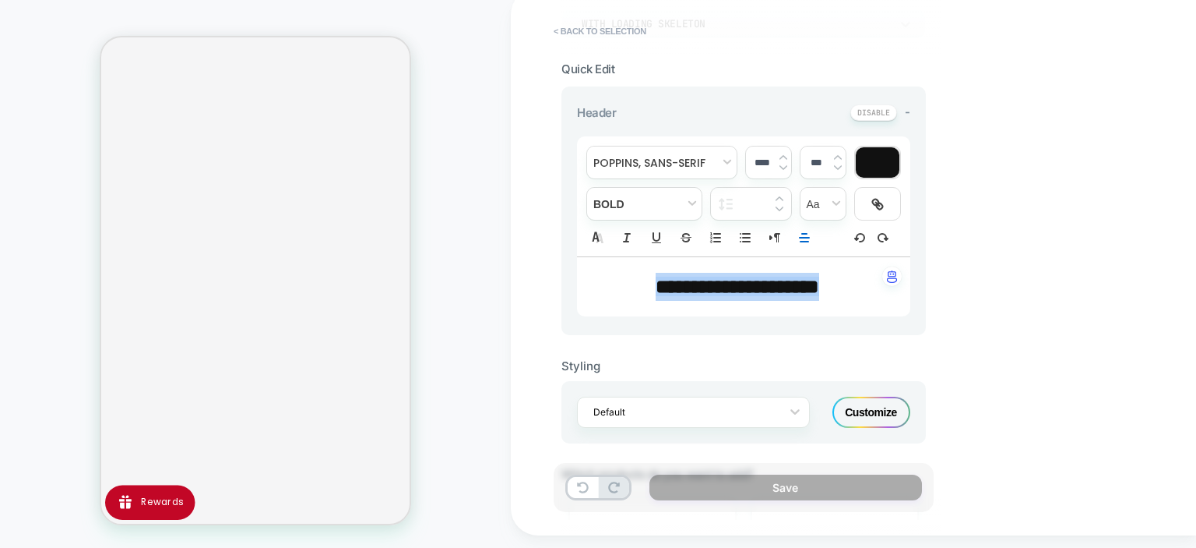
click at [764, 283] on span "**********" at bounding box center [738, 286] width 164 height 19
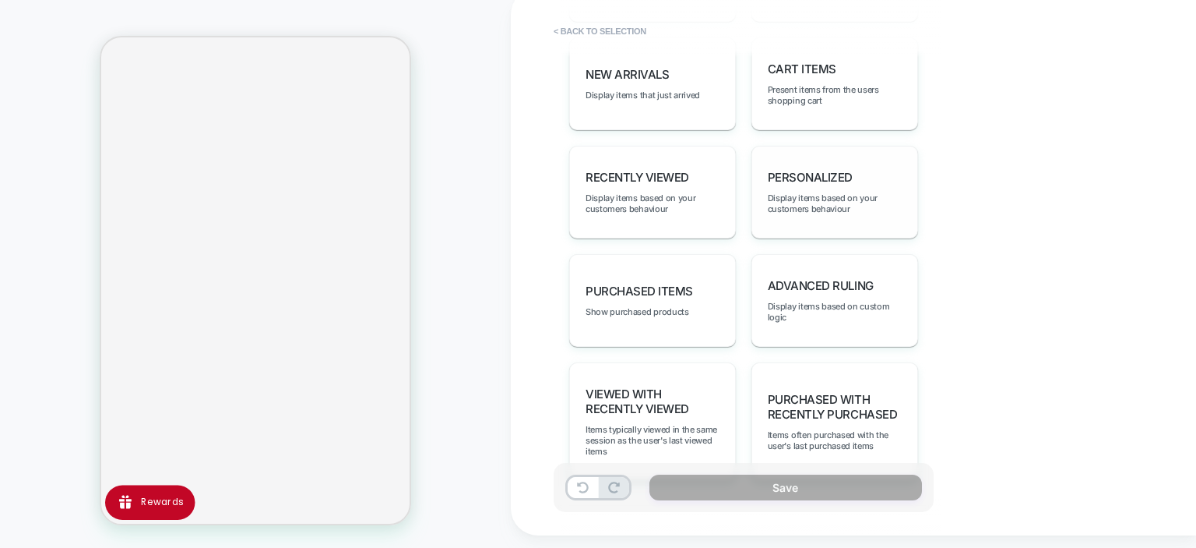
scroll to position [981, 0]
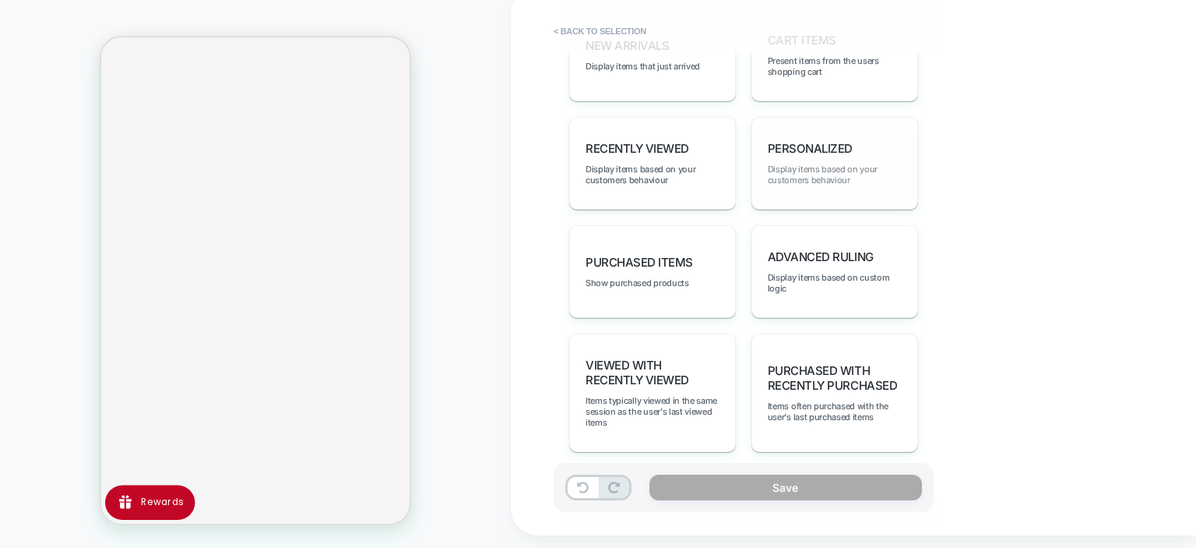
click at [819, 164] on span "Display items based on your customers behaviour" at bounding box center [835, 175] width 134 height 22
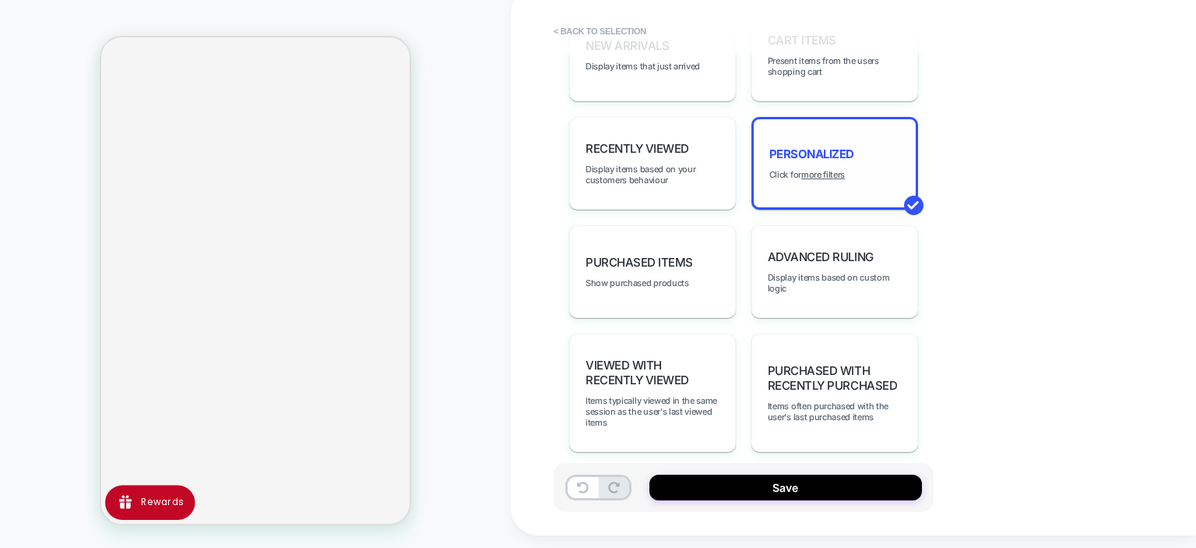
scroll to position [3796, 0]
click at [829, 169] on u "more filters" at bounding box center [824, 174] width 44 height 11
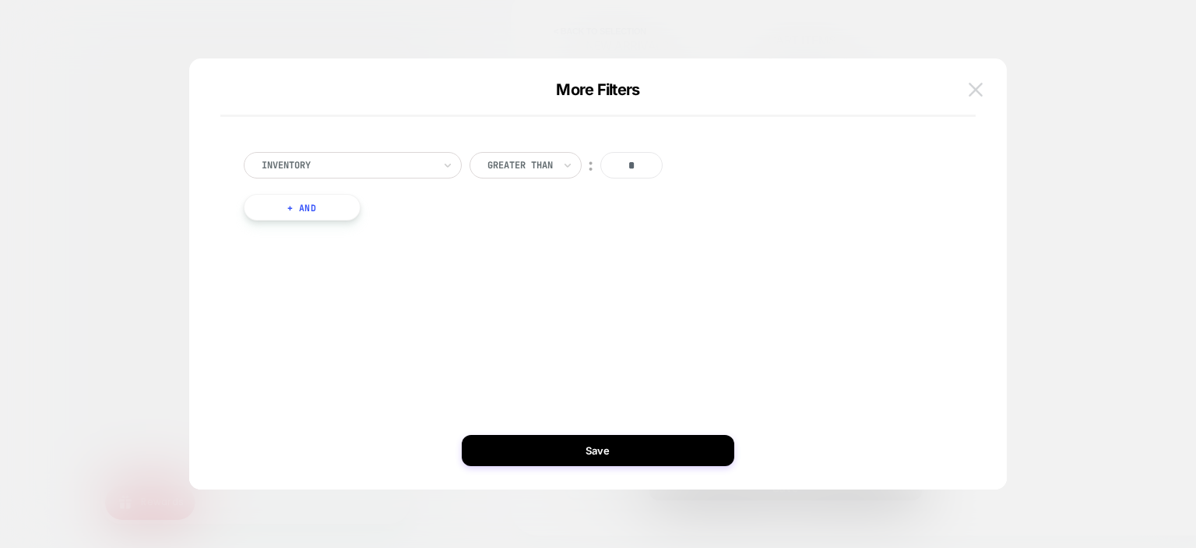
click at [980, 90] on img at bounding box center [976, 89] width 14 height 13
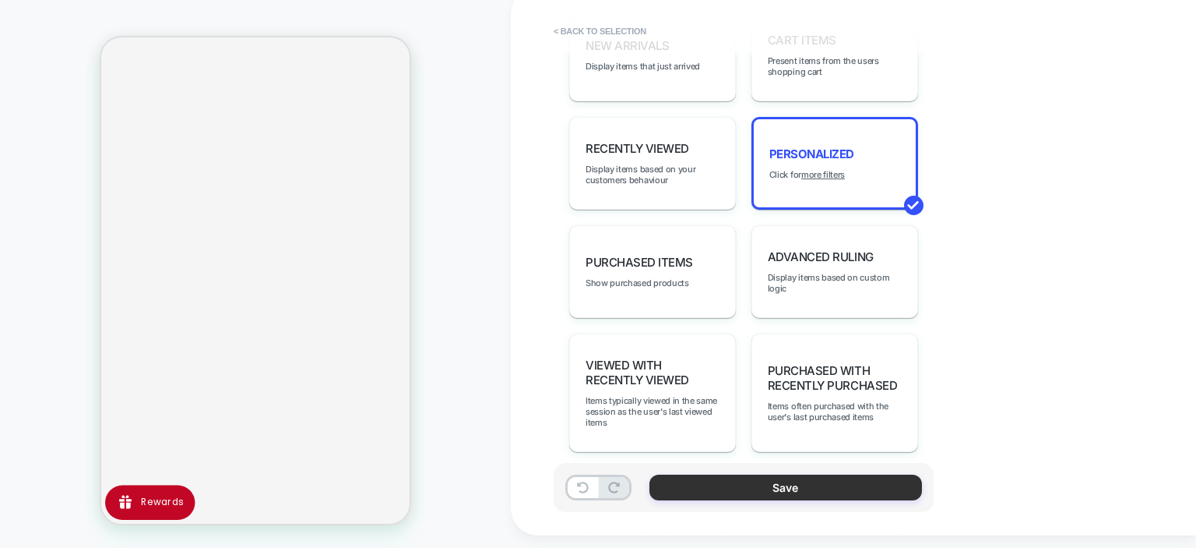
click at [823, 494] on button "Save" at bounding box center [786, 487] width 273 height 26
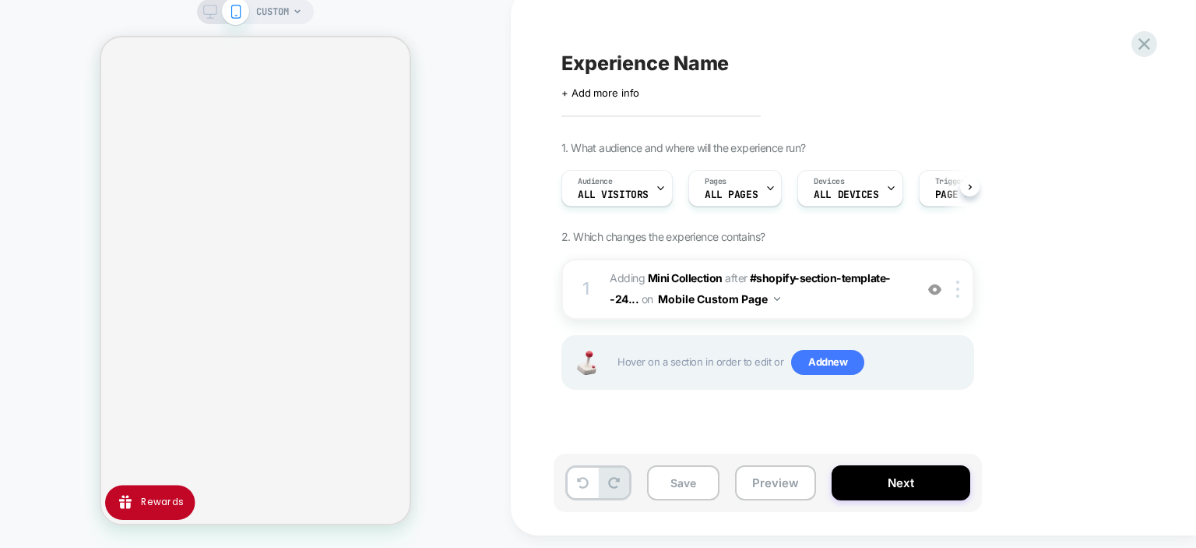
scroll to position [0, 0]
click at [925, 475] on button "Next" at bounding box center [901, 482] width 139 height 35
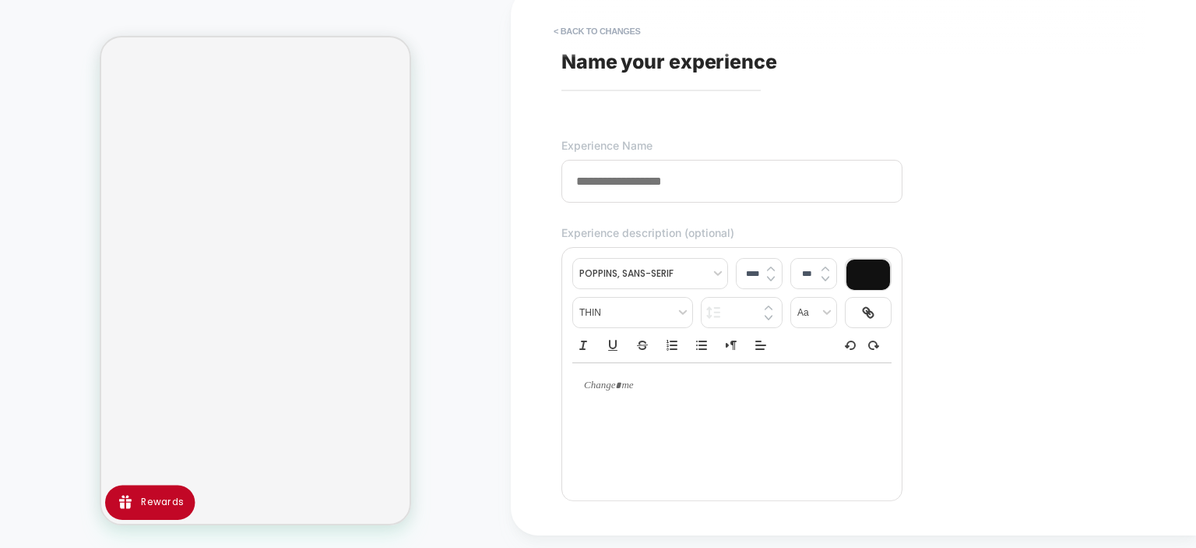
click at [749, 187] on input at bounding box center [732, 181] width 341 height 43
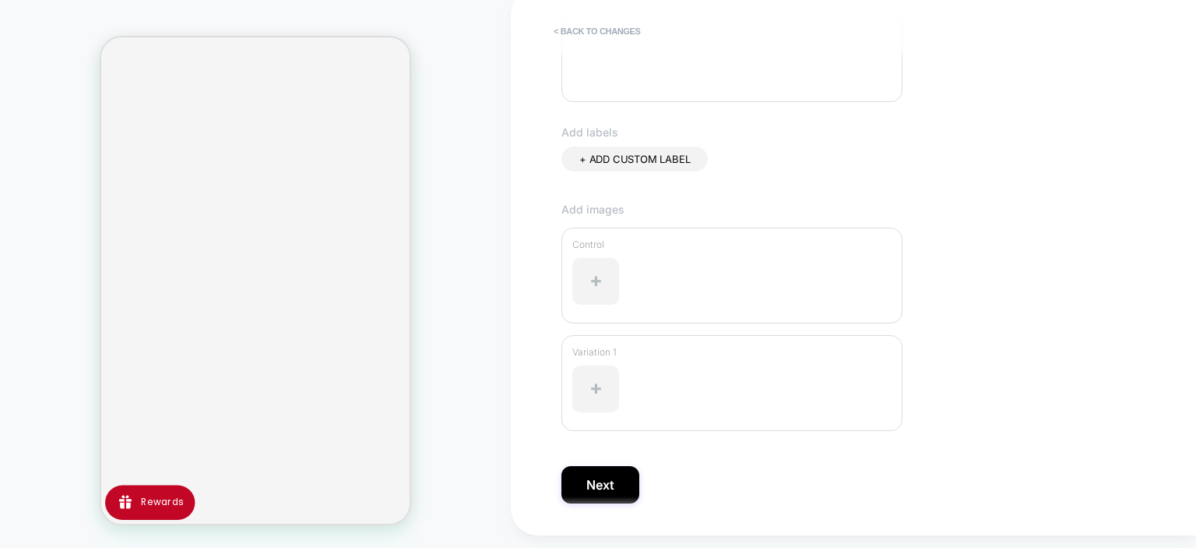
scroll to position [443, 0]
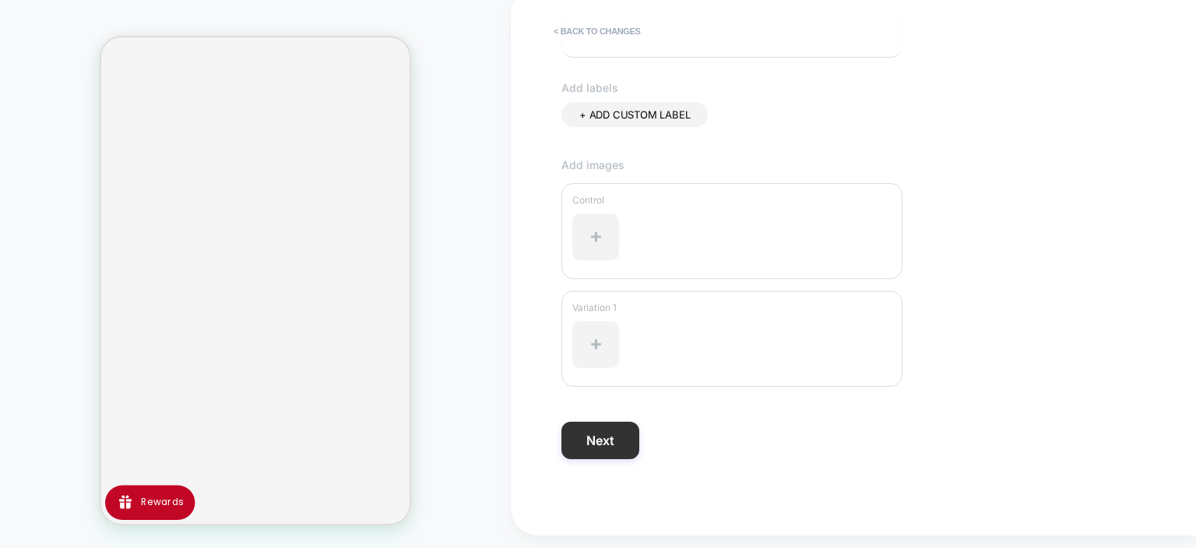
type input "**********"
click at [608, 445] on button "Next" at bounding box center [601, 439] width 78 height 37
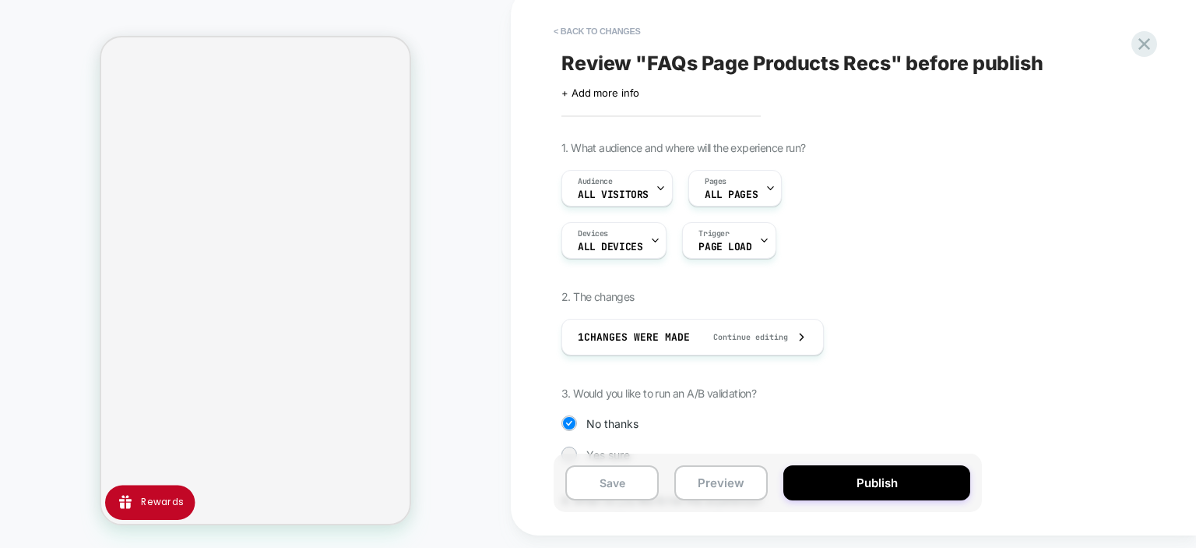
scroll to position [134, 0]
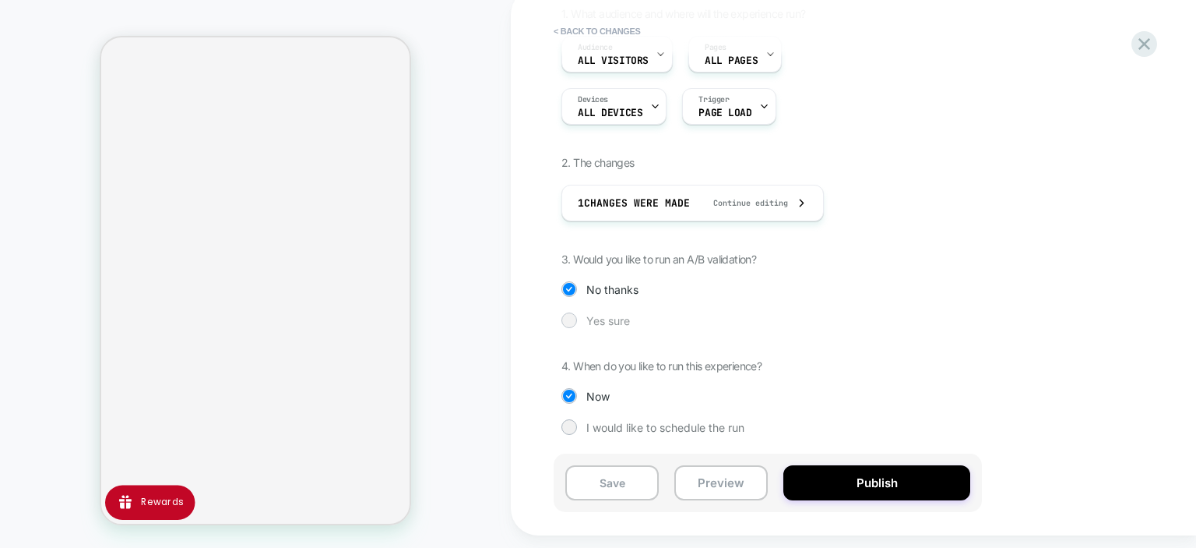
click at [620, 322] on span "Yes sure" at bounding box center [609, 320] width 44 height 13
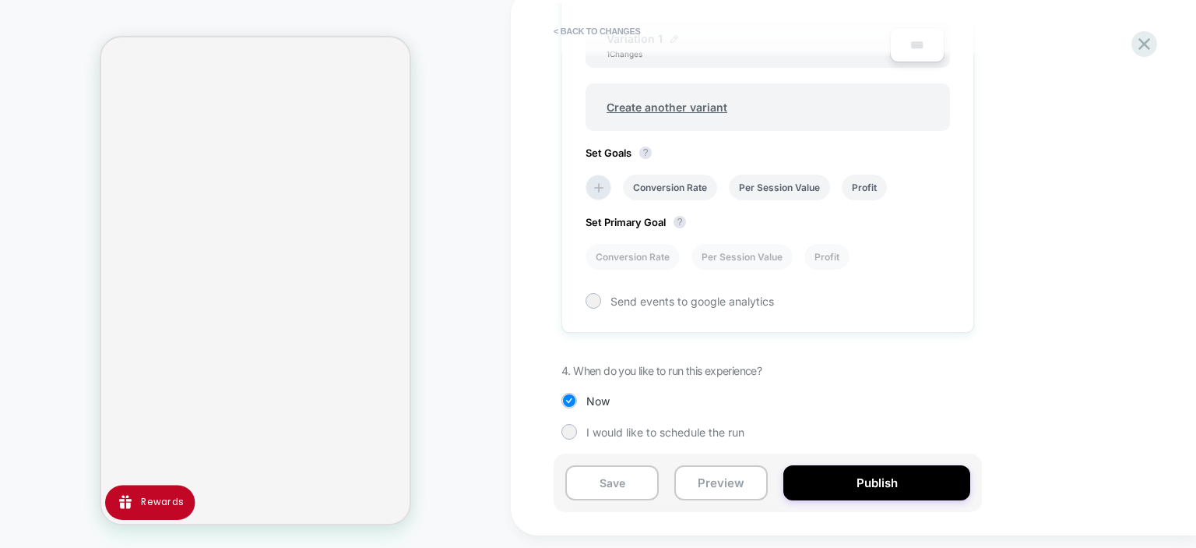
scroll to position [571, 0]
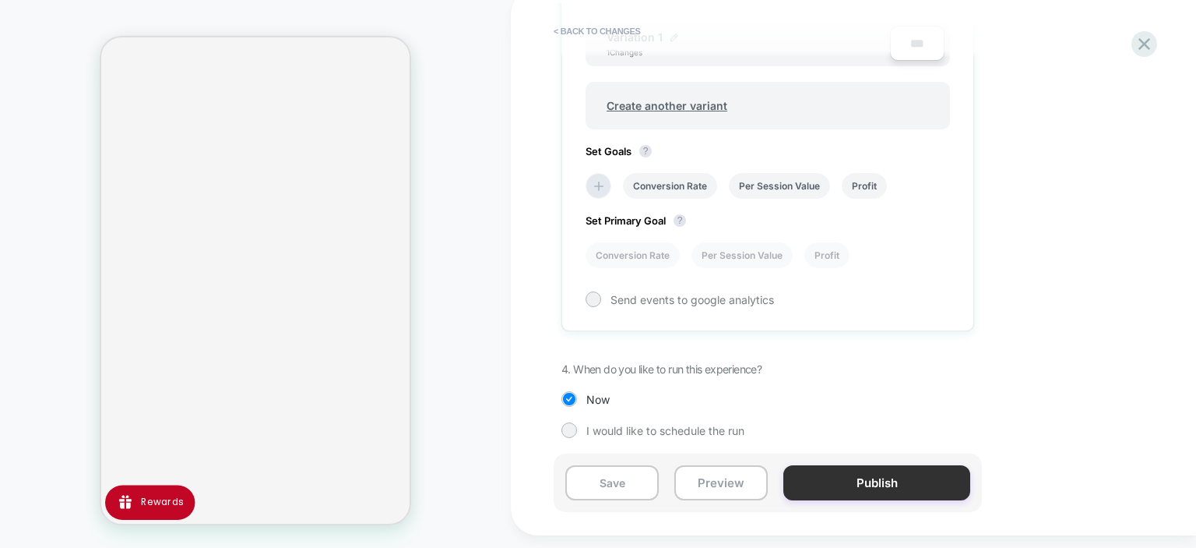
click at [883, 472] on button "Publish" at bounding box center [877, 482] width 187 height 35
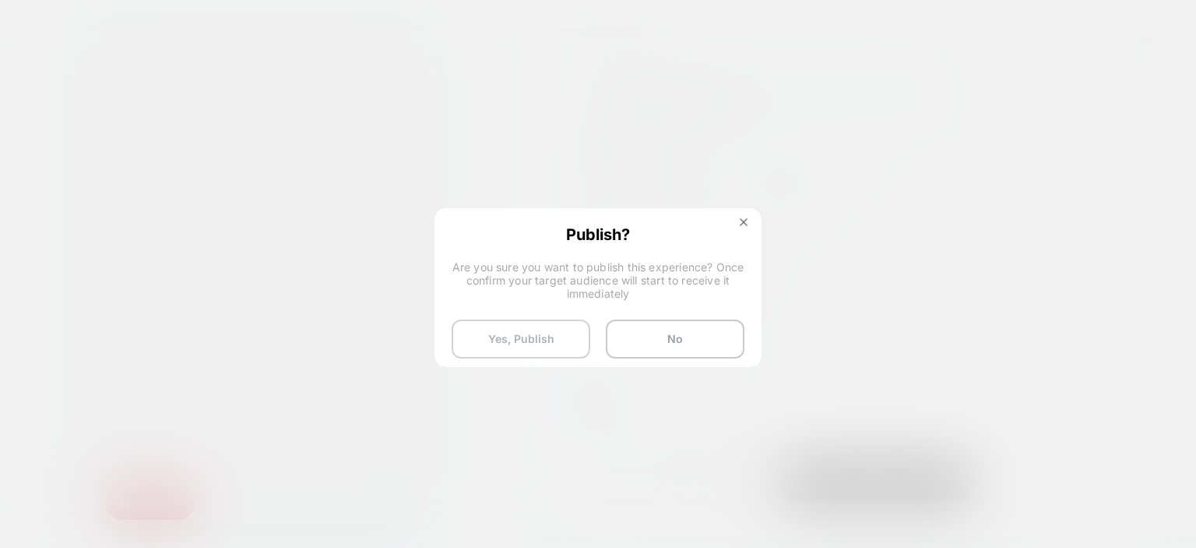
click at [541, 347] on button "Yes, Publish" at bounding box center [521, 338] width 139 height 39
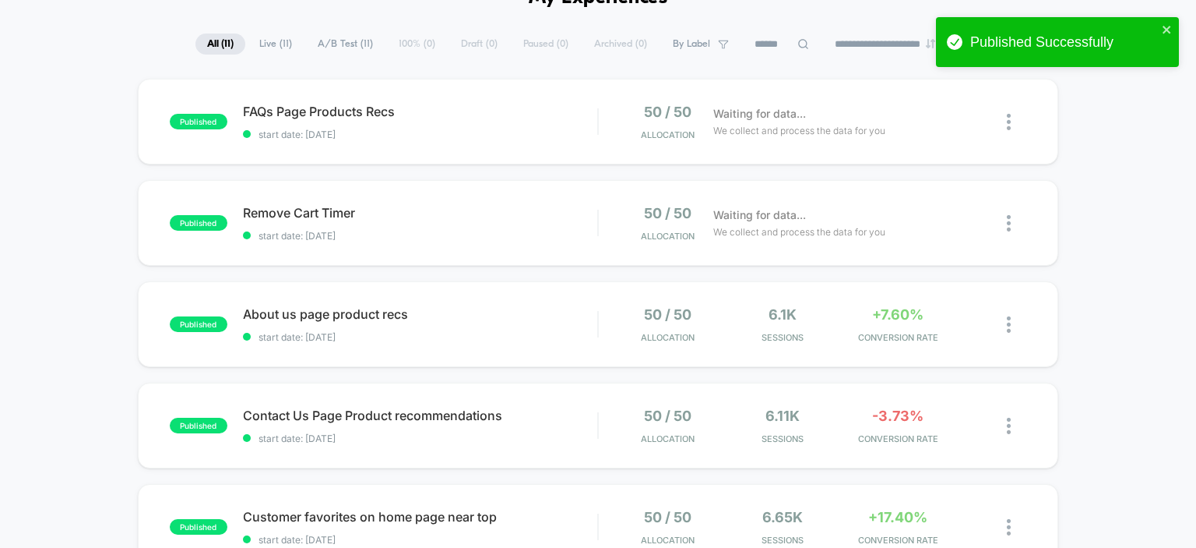
scroll to position [92, 0]
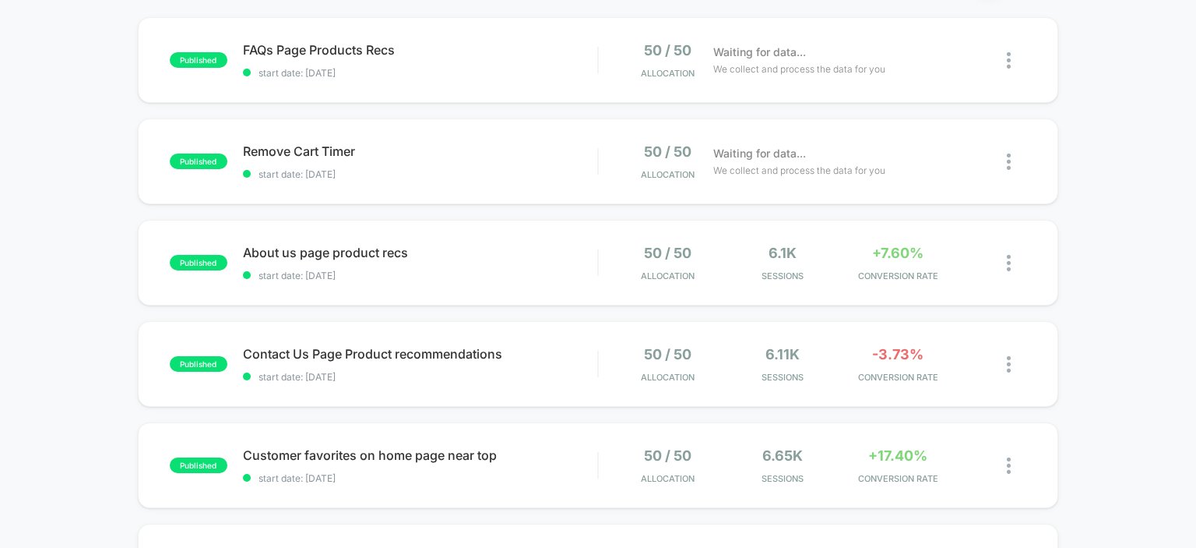
scroll to position [325, 0]
